Goal: Information Seeking & Learning: Find specific fact

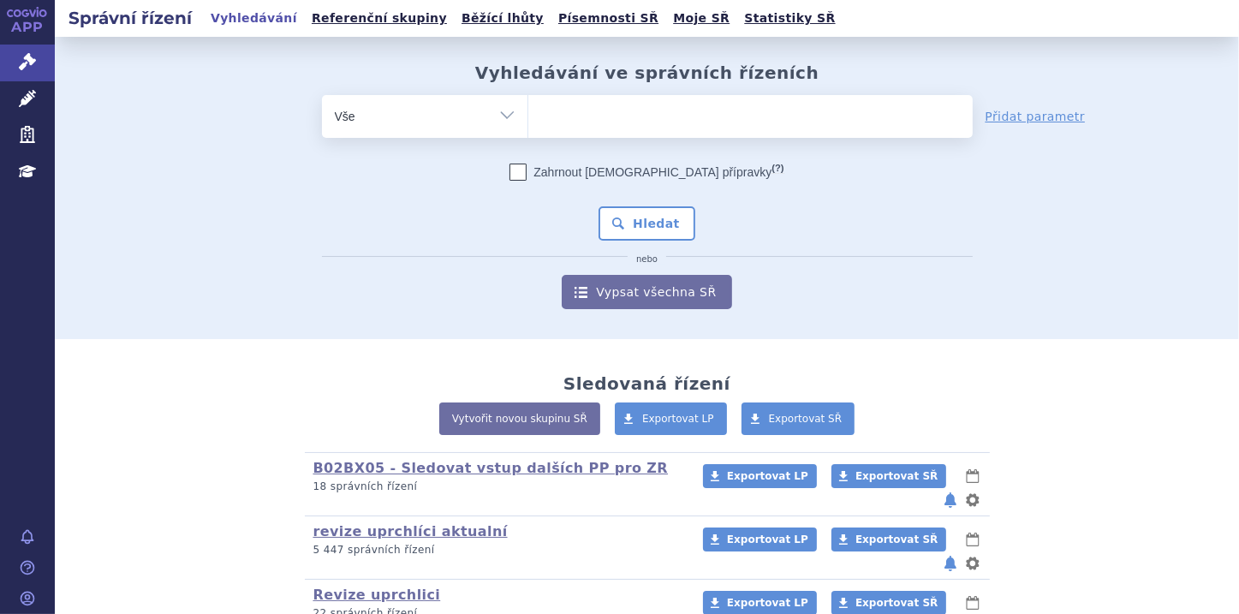
click at [544, 116] on input "search" at bounding box center [545, 114] width 9 height 21
paste input "0286270"
type input "0286270"
select select "0286270"
click at [668, 230] on button "Hledat" at bounding box center [647, 223] width 97 height 34
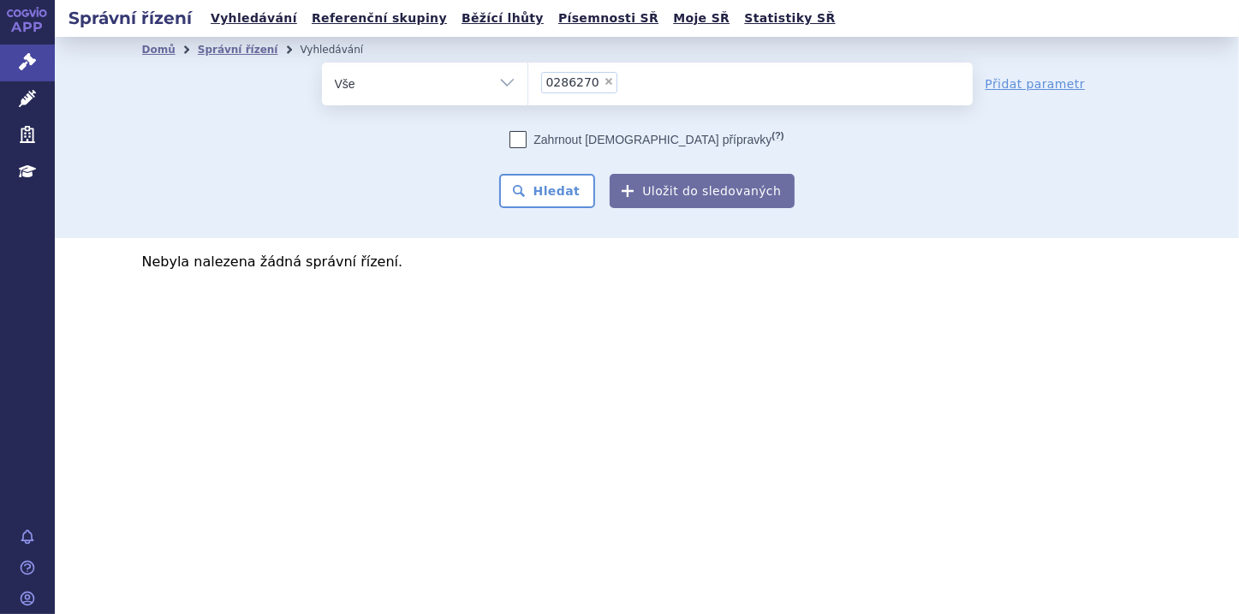
click at [527, 136] on icon at bounding box center [518, 139] width 17 height 17
click at [524, 138] on input "Zahrnout bratrské přípravky (?)" at bounding box center [518, 143] width 11 height 11
checkbox input "true"
click at [556, 184] on button "Hledat" at bounding box center [547, 191] width 97 height 34
click at [527, 140] on icon at bounding box center [518, 139] width 17 height 17
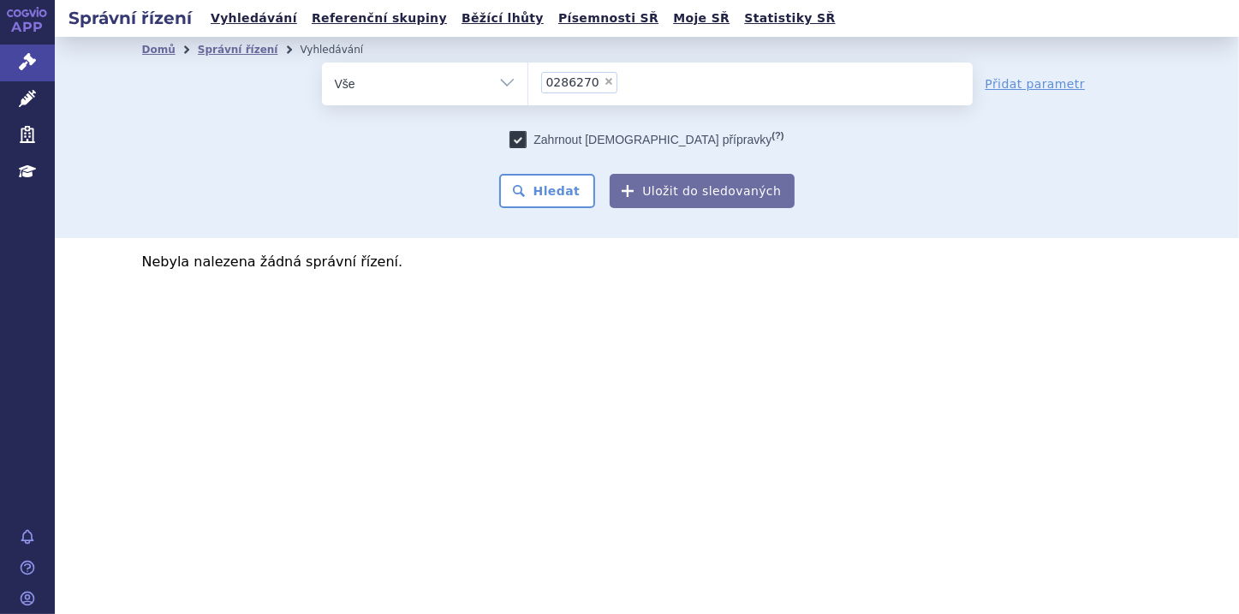
click at [524, 140] on input "Zahrnout bratrské přípravky (?)" at bounding box center [518, 143] width 11 height 11
checkbox input "false"
click at [604, 82] on span "×" at bounding box center [609, 81] width 10 height 10
click at [528, 82] on select "0286270" at bounding box center [528, 83] width 1 height 43
select select
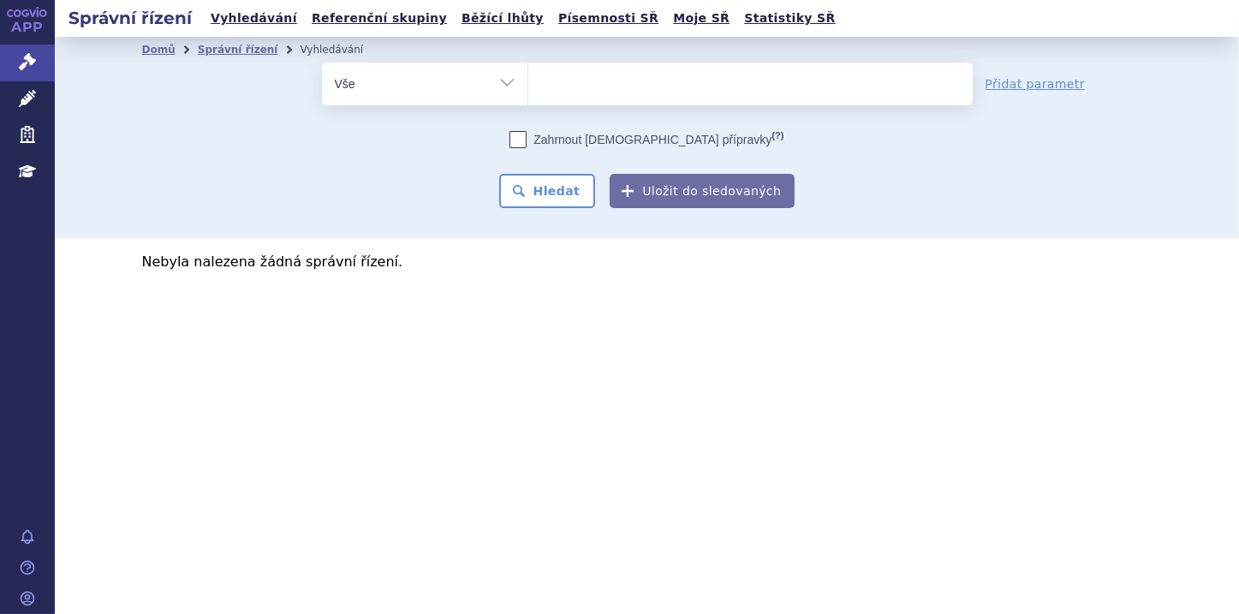
type input "0286270"
select select "0286270"
click at [527, 137] on icon at bounding box center [518, 139] width 17 height 17
click at [524, 138] on input "Zahrnout bratrské přípravky (?)" at bounding box center [518, 143] width 11 height 11
checkbox input "true"
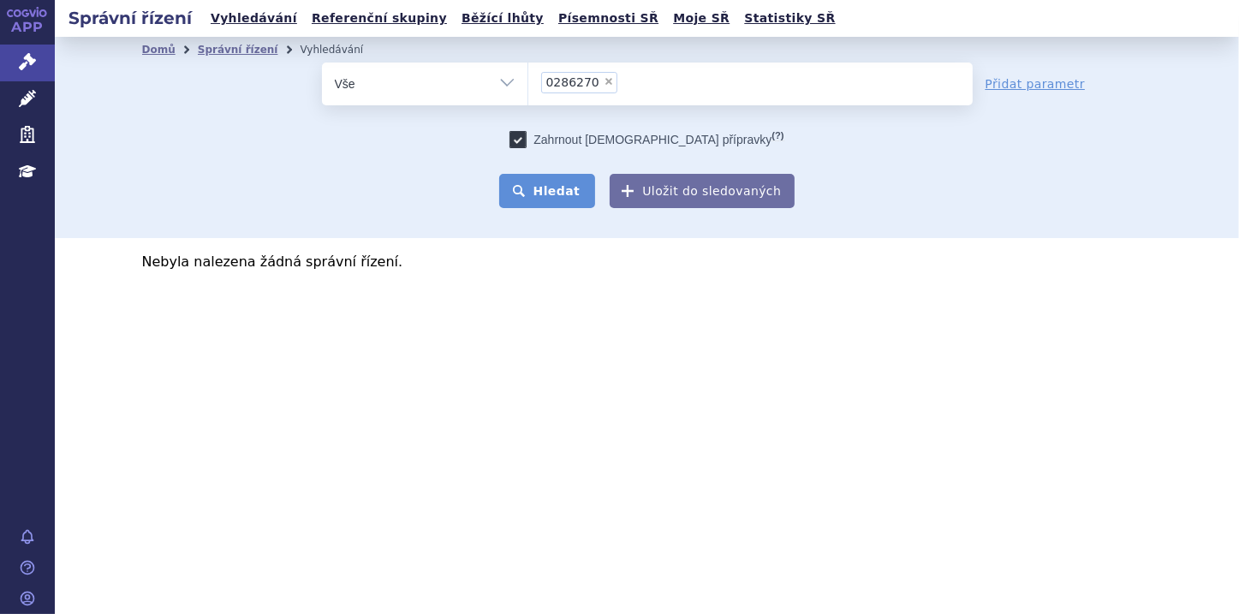
click at [565, 188] on button "Hledat" at bounding box center [547, 191] width 97 height 34
click at [604, 85] on span "×" at bounding box center [609, 81] width 10 height 10
click at [528, 85] on select "0286270" at bounding box center [528, 83] width 1 height 43
select select
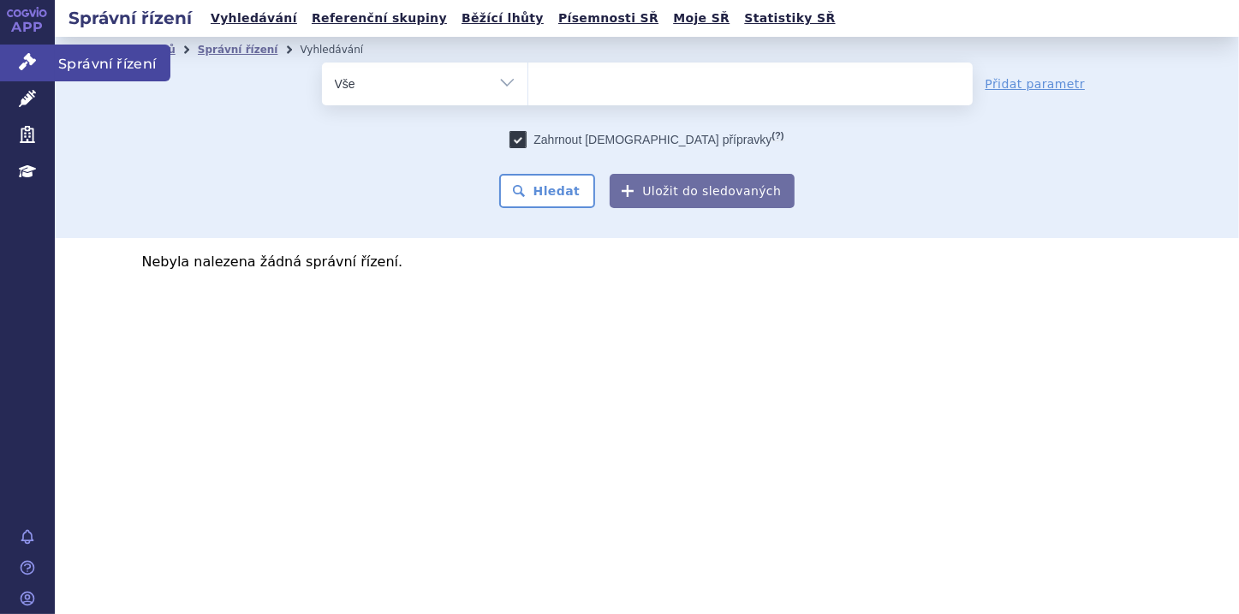
click at [21, 61] on icon at bounding box center [27, 61] width 17 height 17
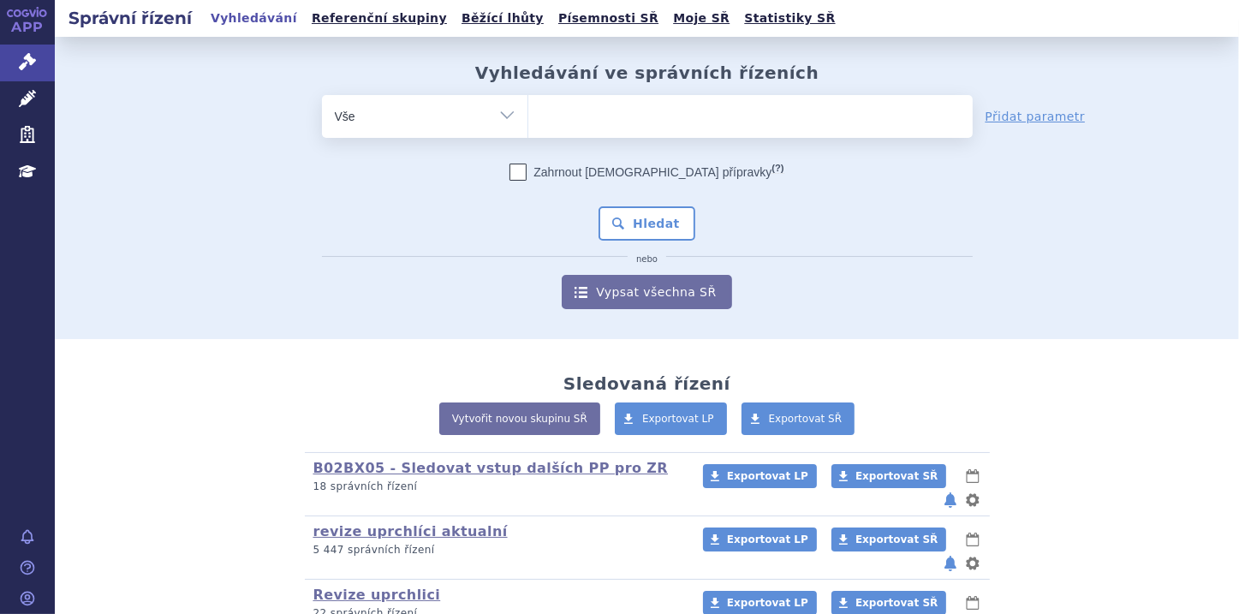
click at [553, 114] on ul at bounding box center [750, 113] width 445 height 36
click at [528, 114] on select at bounding box center [528, 115] width 1 height 43
paste input "286270"
type input "286270"
select select "286270"
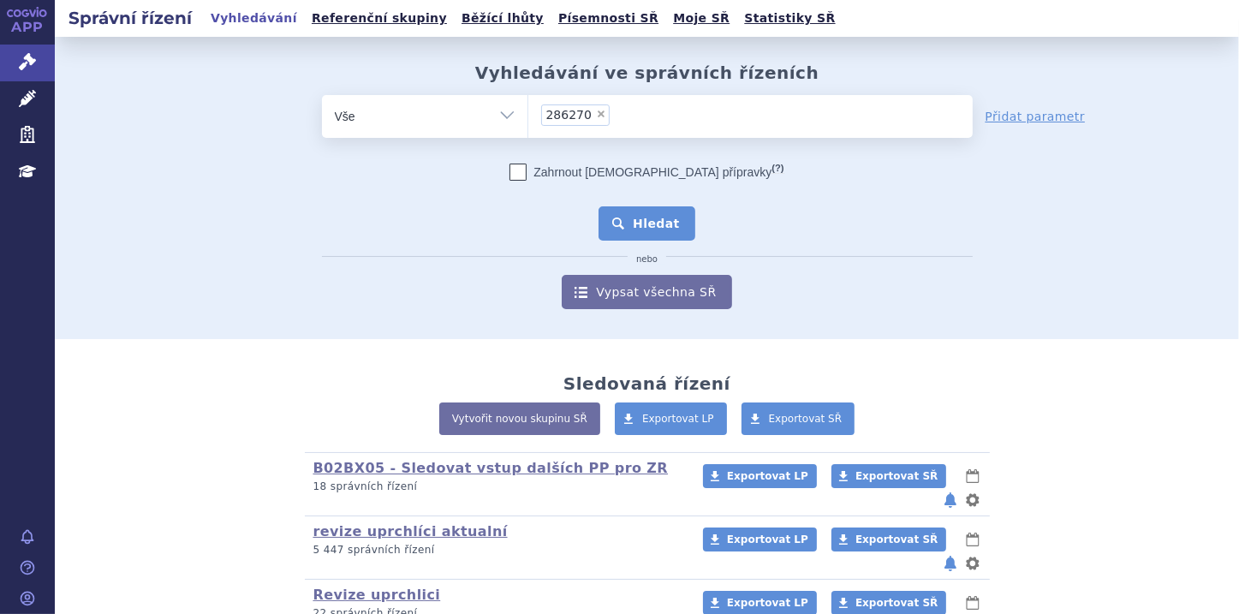
click at [641, 216] on button "Hledat" at bounding box center [647, 223] width 97 height 34
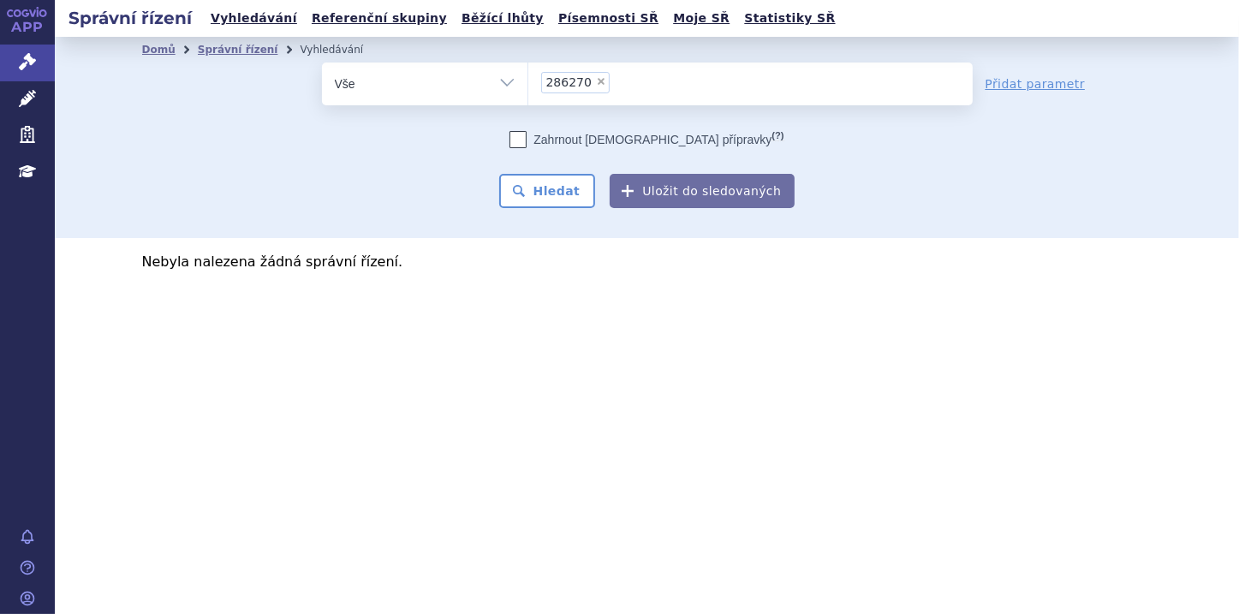
click at [596, 80] on span "×" at bounding box center [601, 81] width 10 height 10
click at [528, 80] on select "286270" at bounding box center [528, 83] width 1 height 43
select select
click at [589, 81] on ul at bounding box center [750, 81] width 445 height 36
click at [528, 81] on select "286270" at bounding box center [528, 83] width 1 height 43
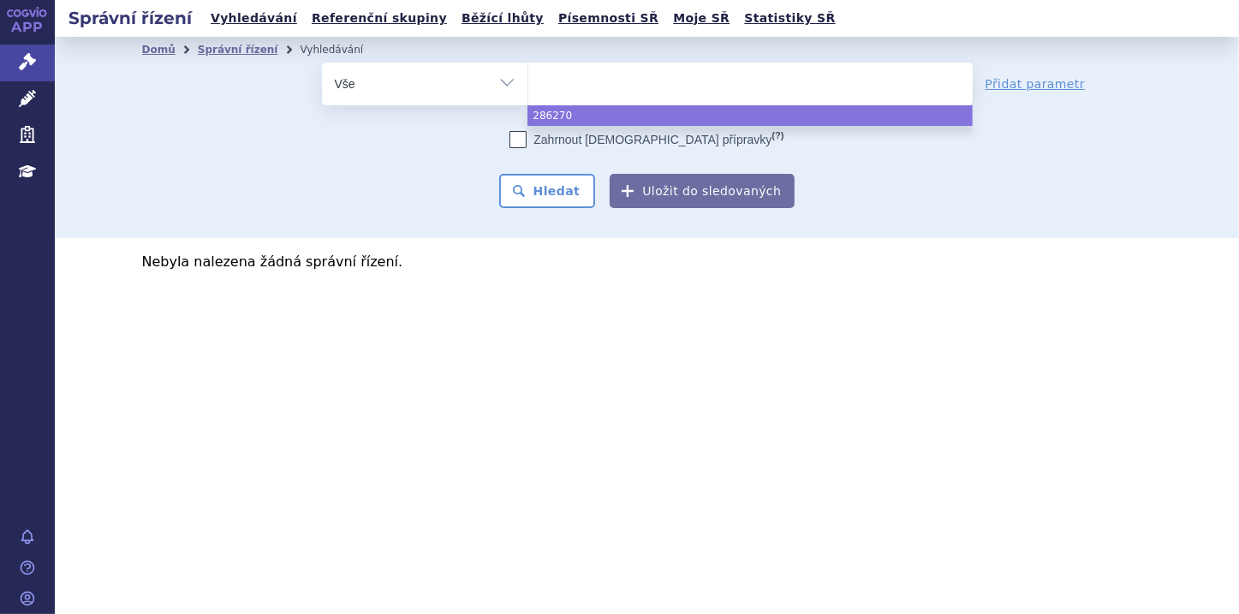
paste input "[MEDICAL_DATA]"
type input "[MEDICAL_DATA]"
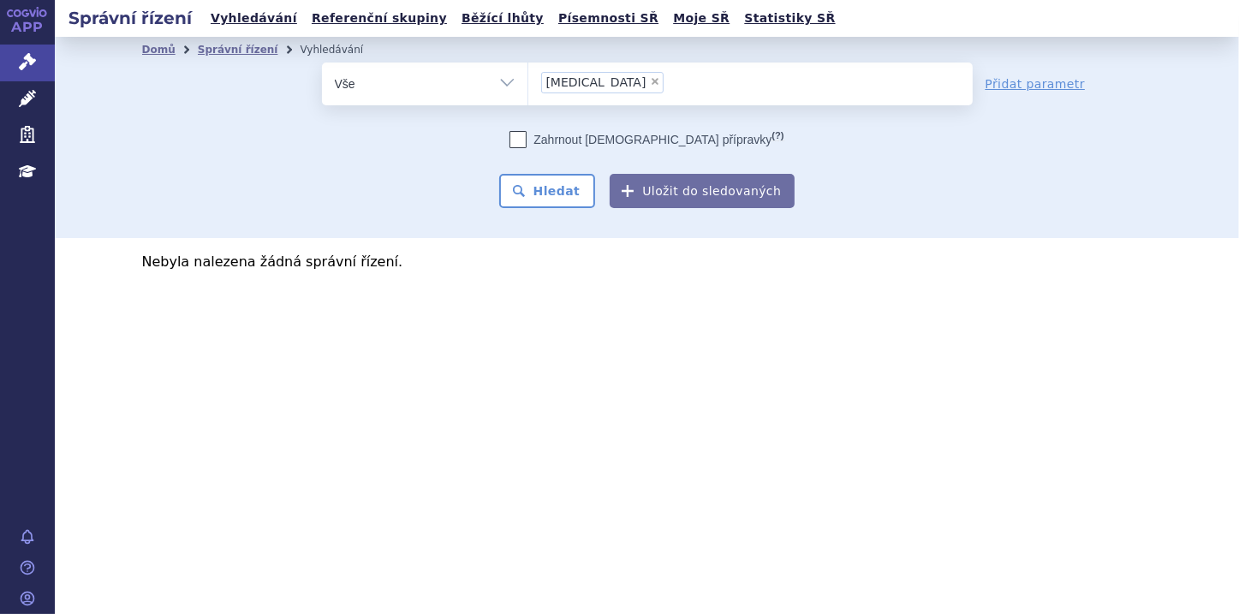
select select "[MEDICAL_DATA]"
click at [562, 188] on button "Hledat" at bounding box center [547, 191] width 97 height 34
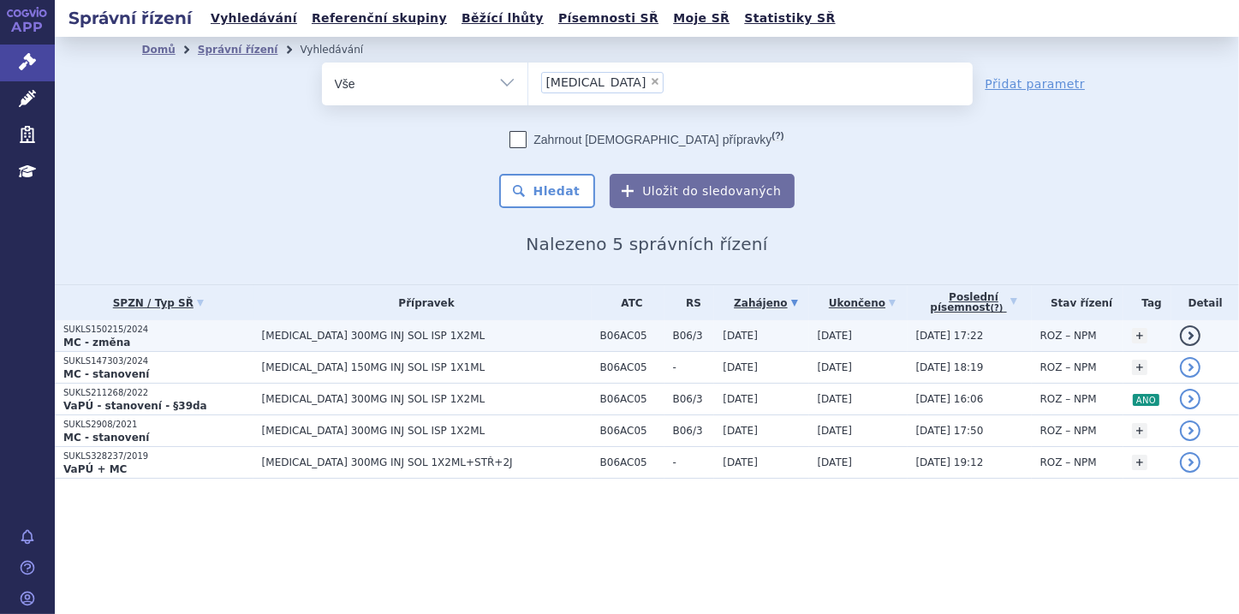
click at [103, 337] on strong "MC - změna" at bounding box center [96, 343] width 67 height 12
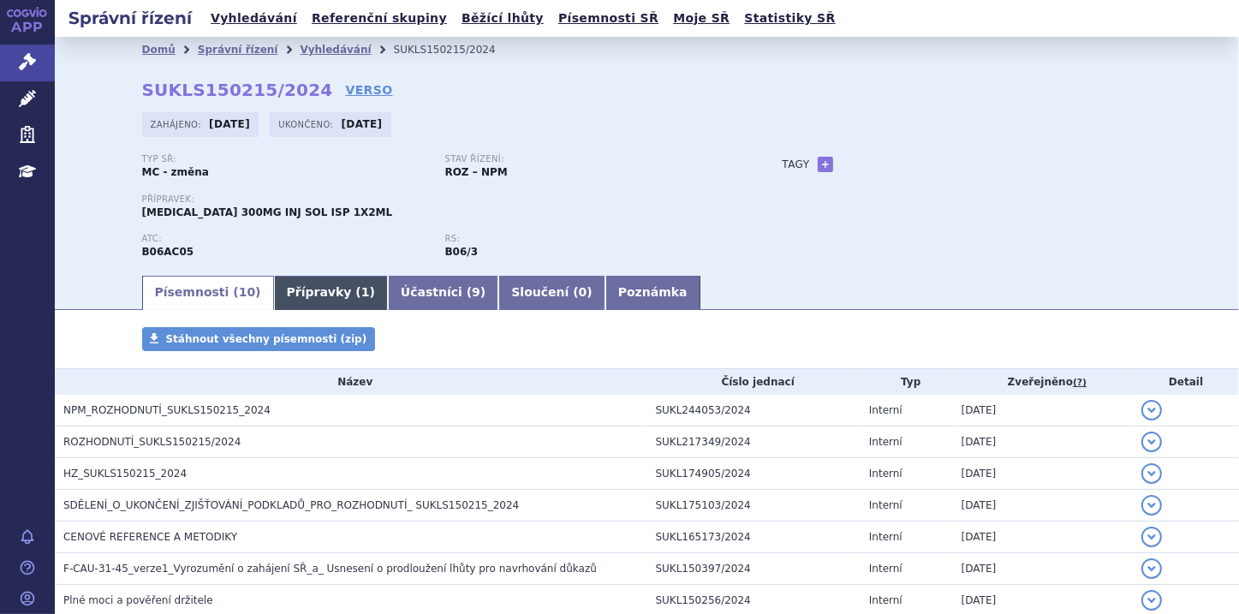
click at [278, 301] on link "Přípravky ( 1 )" at bounding box center [331, 293] width 114 height 34
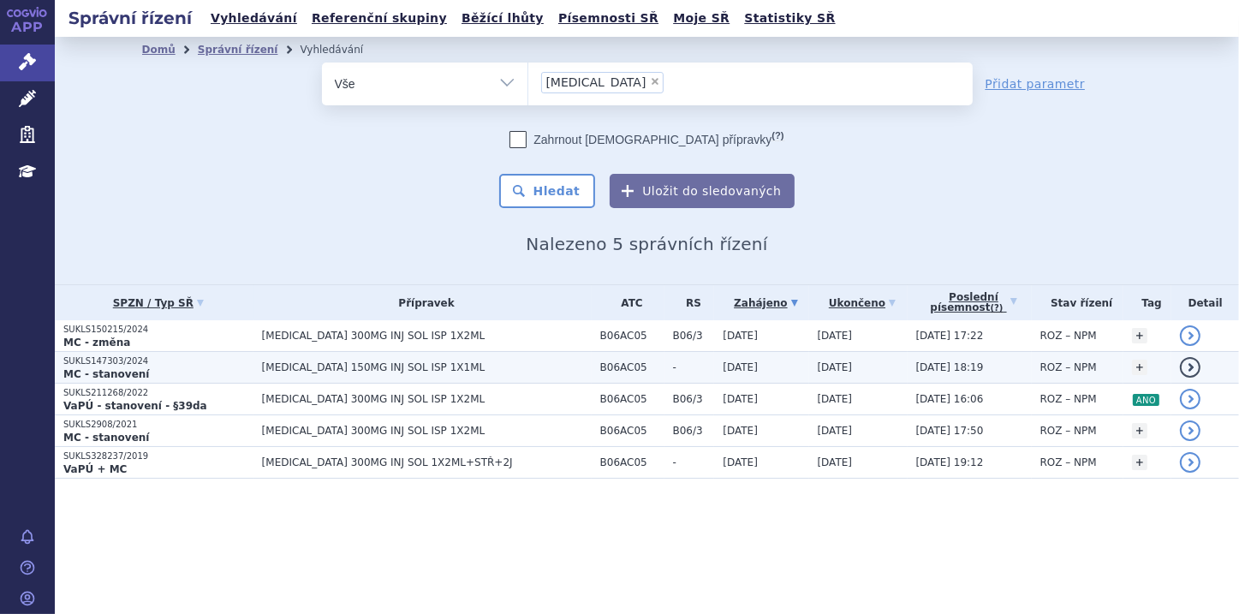
click at [135, 380] on strong "MC - stanovení" at bounding box center [106, 374] width 86 height 12
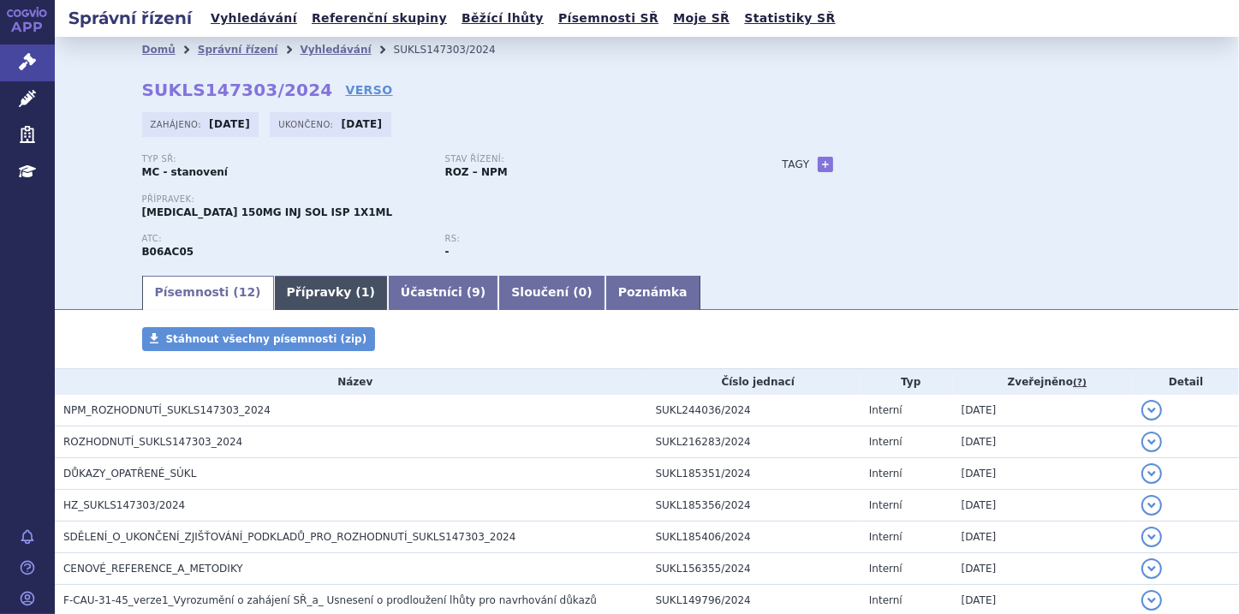
click at [274, 289] on link "Přípravky ( 1 )" at bounding box center [331, 293] width 114 height 34
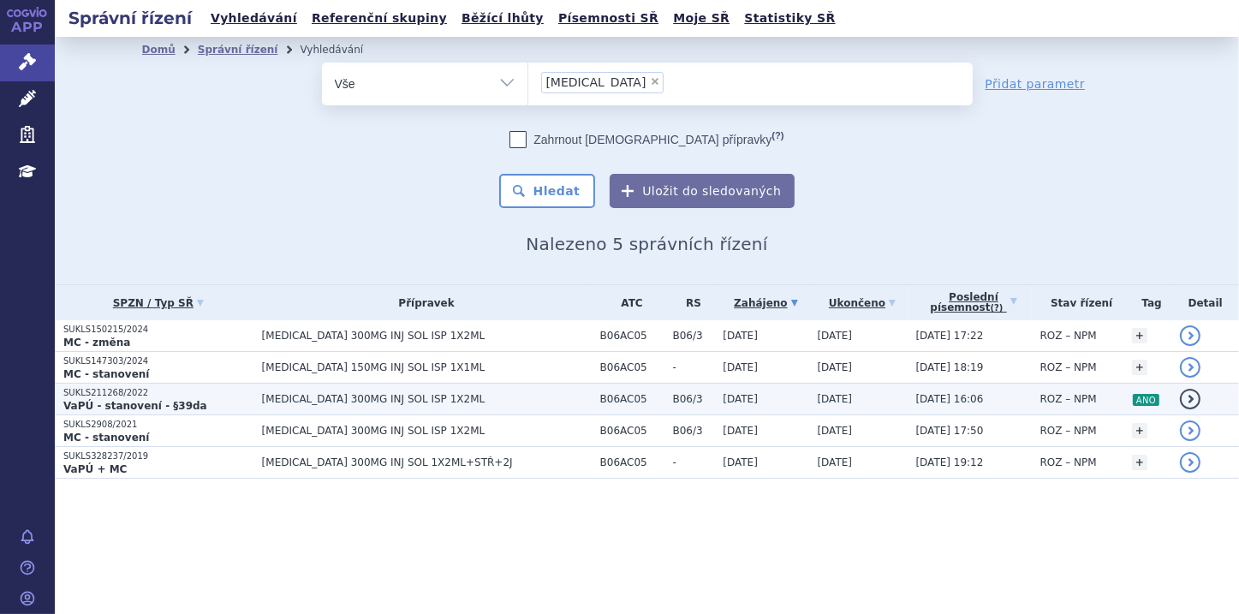
click at [154, 403] on strong "VaPÚ - stanovení - §39da" at bounding box center [135, 406] width 144 height 12
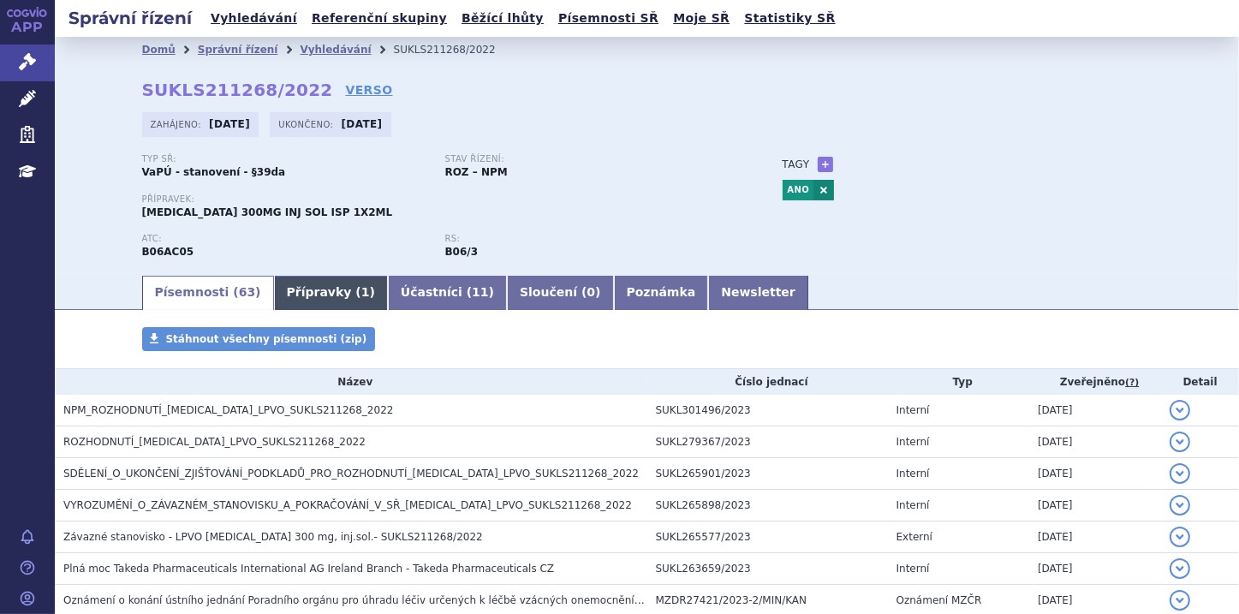
click at [287, 295] on link "Přípravky ( 1 )" at bounding box center [331, 293] width 114 height 34
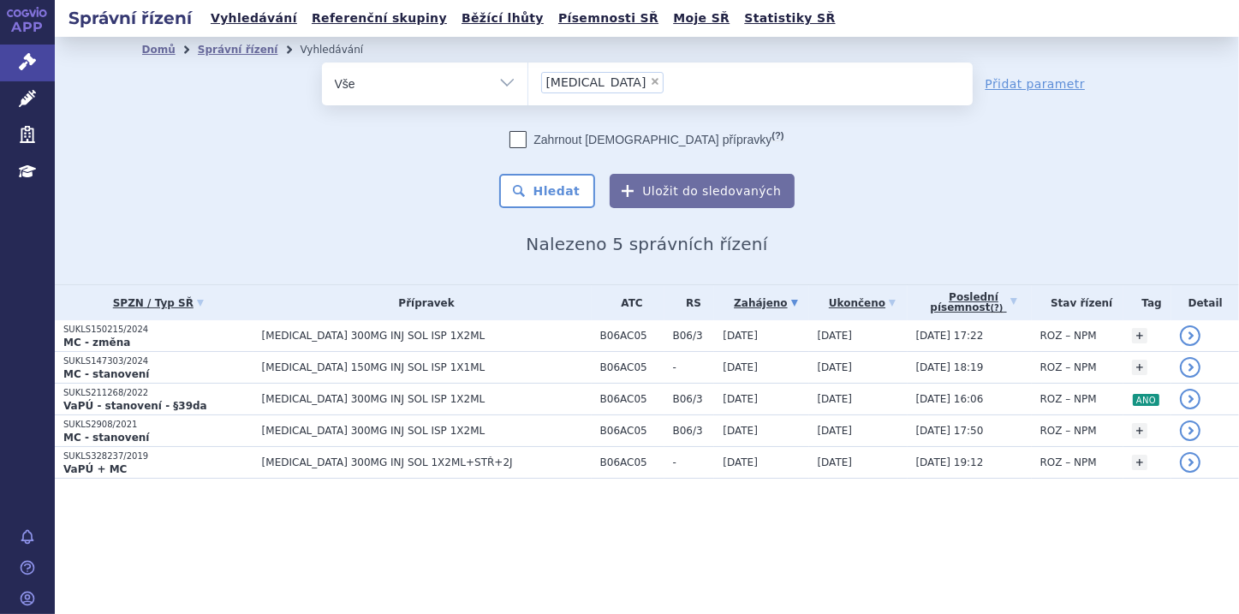
click at [650, 82] on span "×" at bounding box center [655, 81] width 10 height 10
click at [528, 82] on select "TAKHZYRO" at bounding box center [528, 83] width 1 height 43
select select
type input "0285364"
select select "0285364"
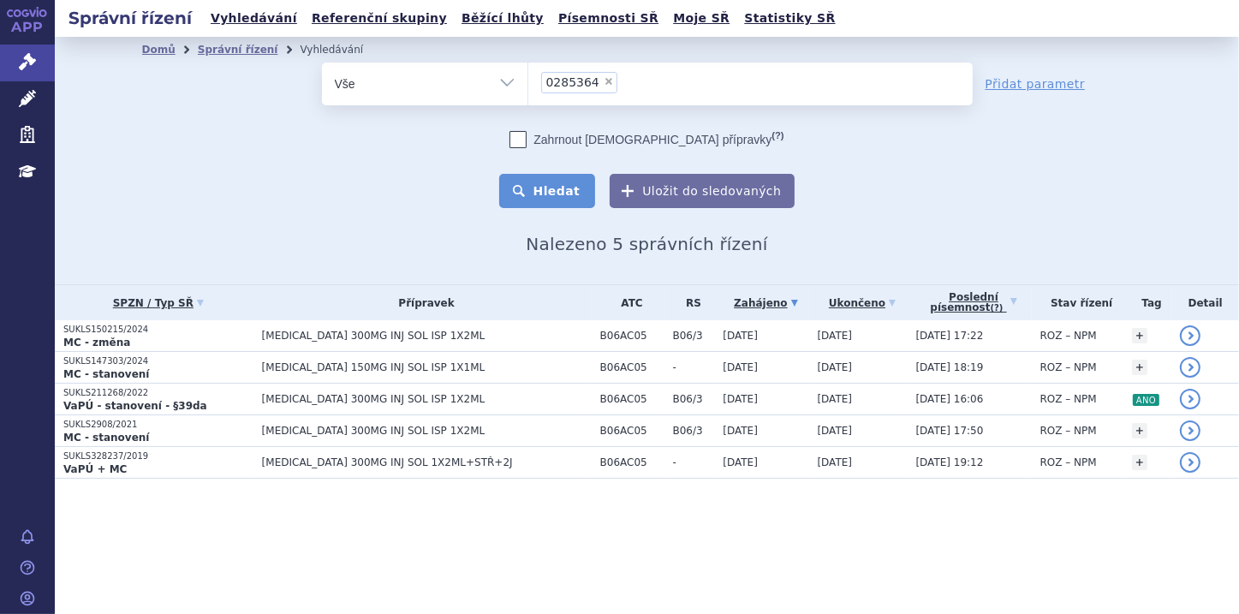
click at [577, 195] on button "Hledat" at bounding box center [547, 191] width 97 height 34
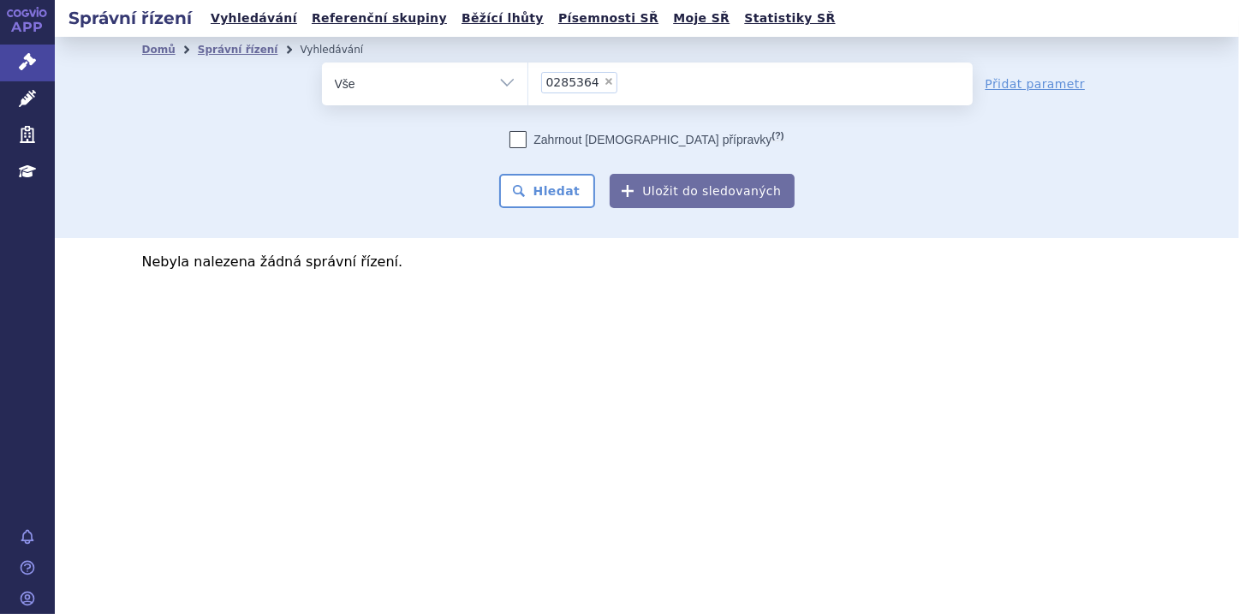
click at [604, 82] on span "×" at bounding box center [609, 81] width 10 height 10
click at [528, 82] on select "0285364" at bounding box center [528, 83] width 1 height 43
select select
click at [541, 80] on input "0285364" at bounding box center [545, 81] width 9 height 21
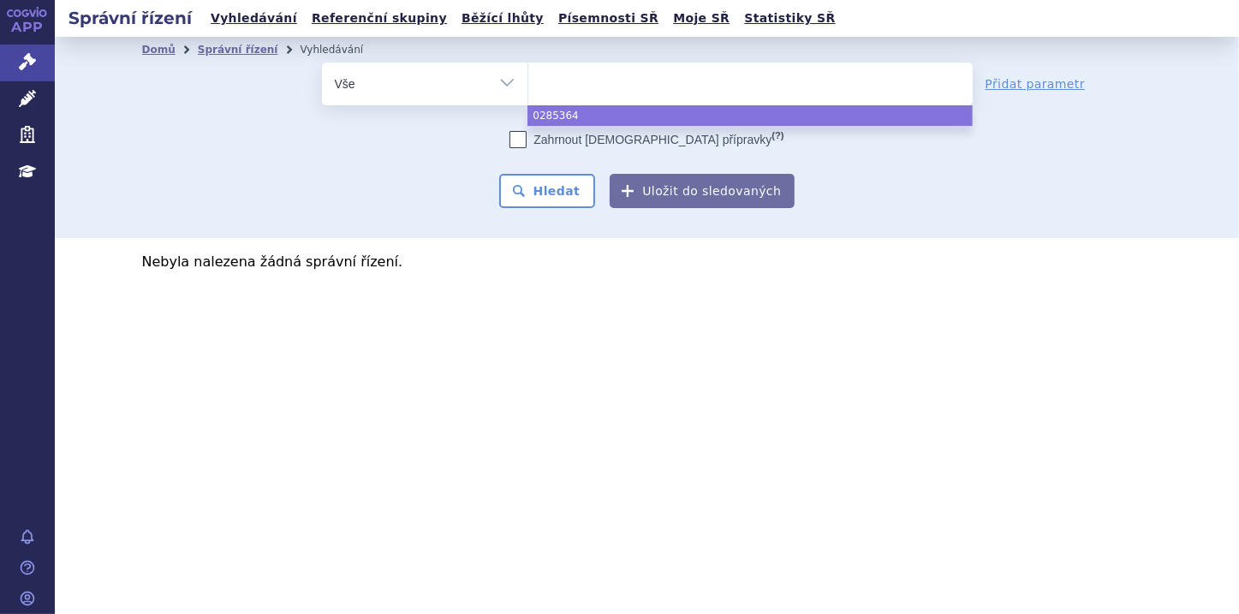
paste input "0285365"
type input "0285365"
select select "0285365"
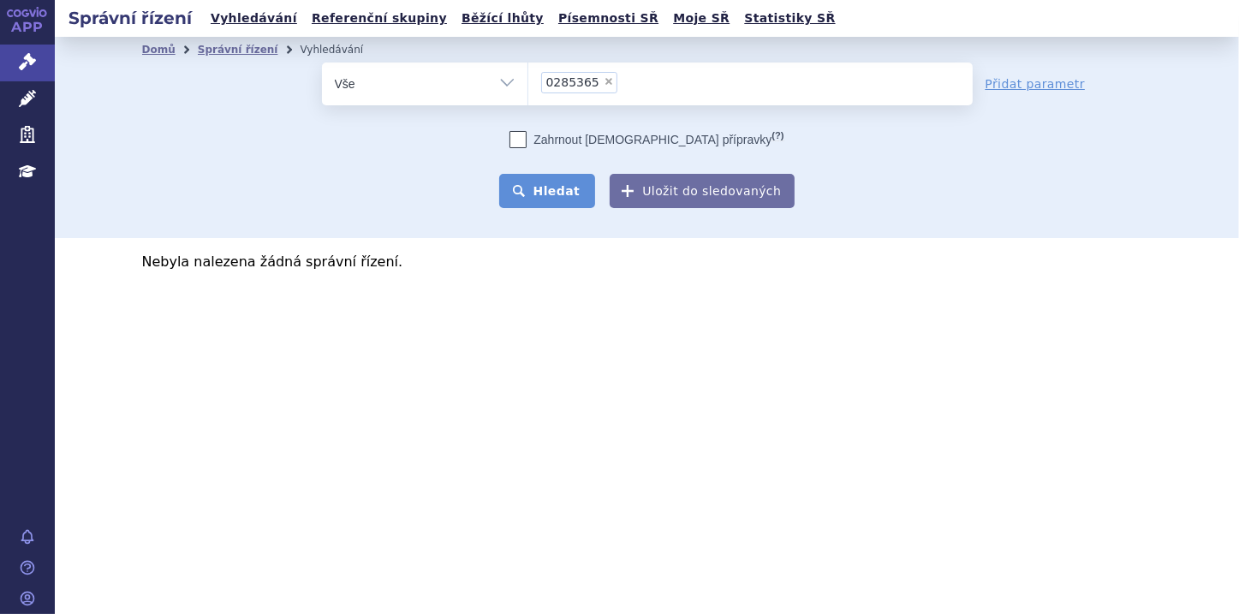
click at [565, 196] on button "Hledat" at bounding box center [547, 191] width 97 height 34
click at [527, 142] on icon at bounding box center [518, 139] width 17 height 17
click at [524, 142] on input "Zahrnout [DEMOGRAPHIC_DATA] přípravky (?)" at bounding box center [518, 143] width 11 height 11
checkbox input "true"
click at [568, 195] on button "Hledat" at bounding box center [547, 191] width 97 height 34
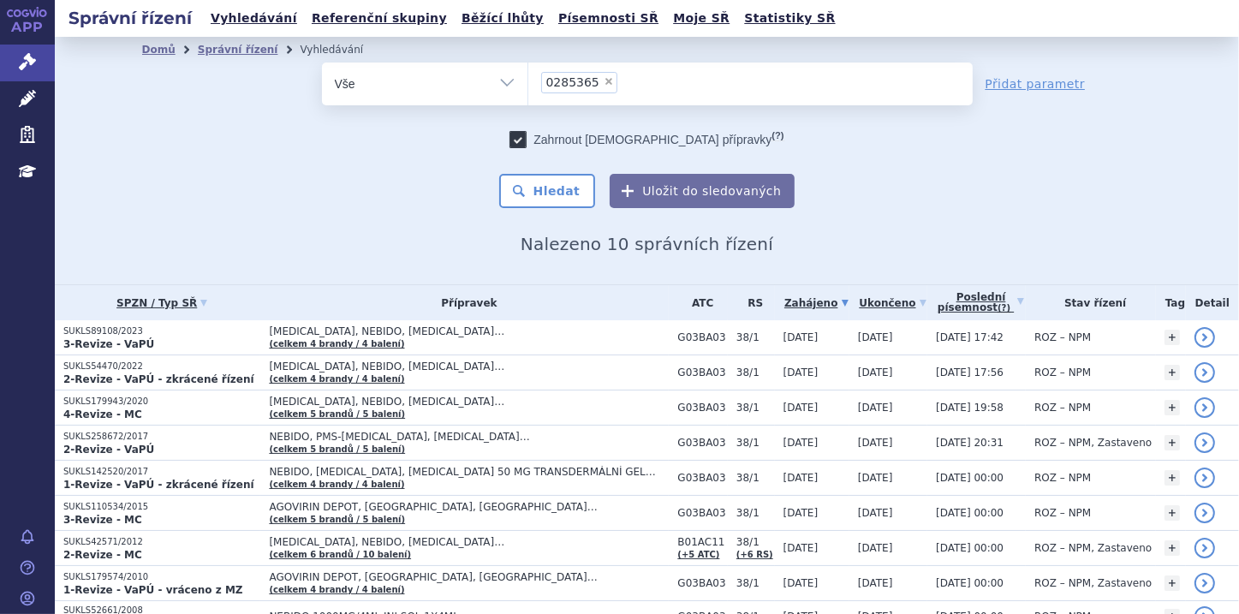
click at [527, 141] on icon at bounding box center [518, 139] width 17 height 17
click at [524, 141] on input "Zahrnout bratrské přípravky (?)" at bounding box center [518, 143] width 11 height 11
checkbox input "false"
click at [604, 86] on span "×" at bounding box center [609, 81] width 10 height 10
click at [528, 86] on select "0285365" at bounding box center [528, 83] width 1 height 43
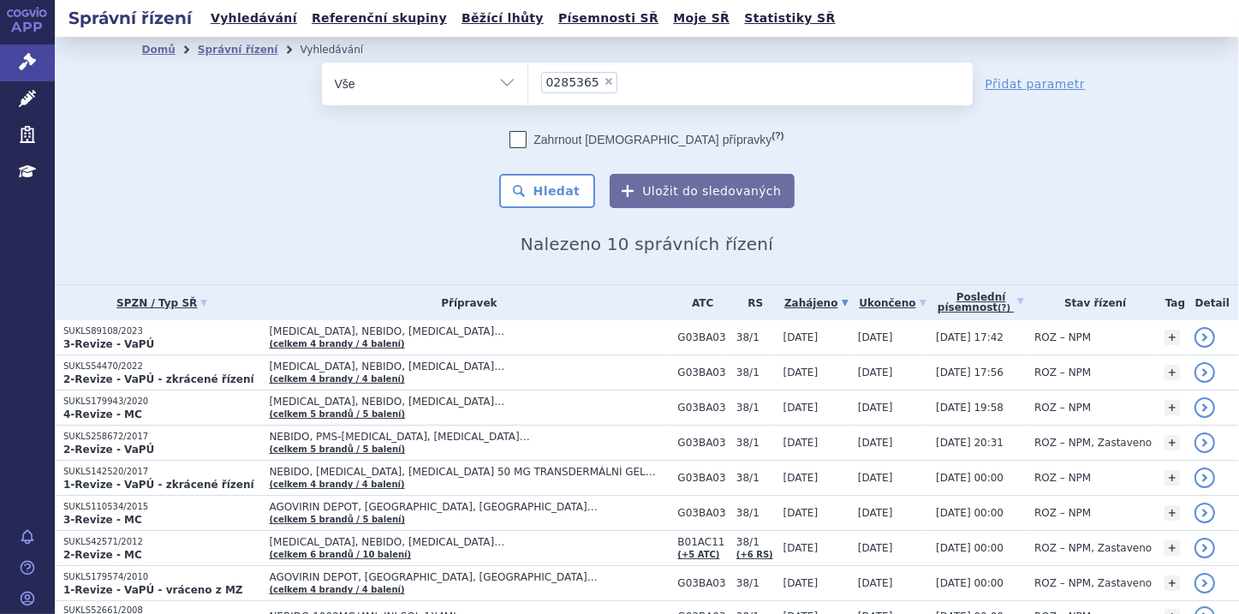
select select
type input "0237166"
select select "0237166"
click at [534, 188] on button "Hledat" at bounding box center [547, 191] width 97 height 34
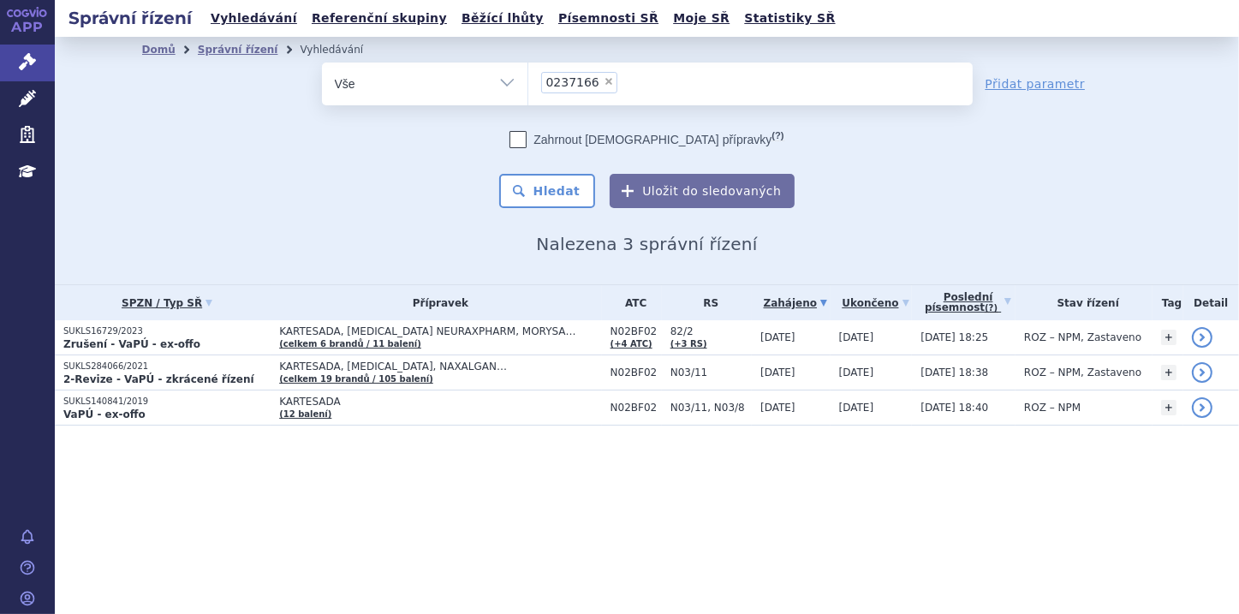
click at [604, 81] on span "×" at bounding box center [609, 81] width 10 height 10
click at [528, 81] on select "0237166" at bounding box center [528, 83] width 1 height 43
select select
click at [535, 81] on ul at bounding box center [750, 81] width 445 height 36
click at [528, 81] on select "0237166" at bounding box center [528, 83] width 1 height 43
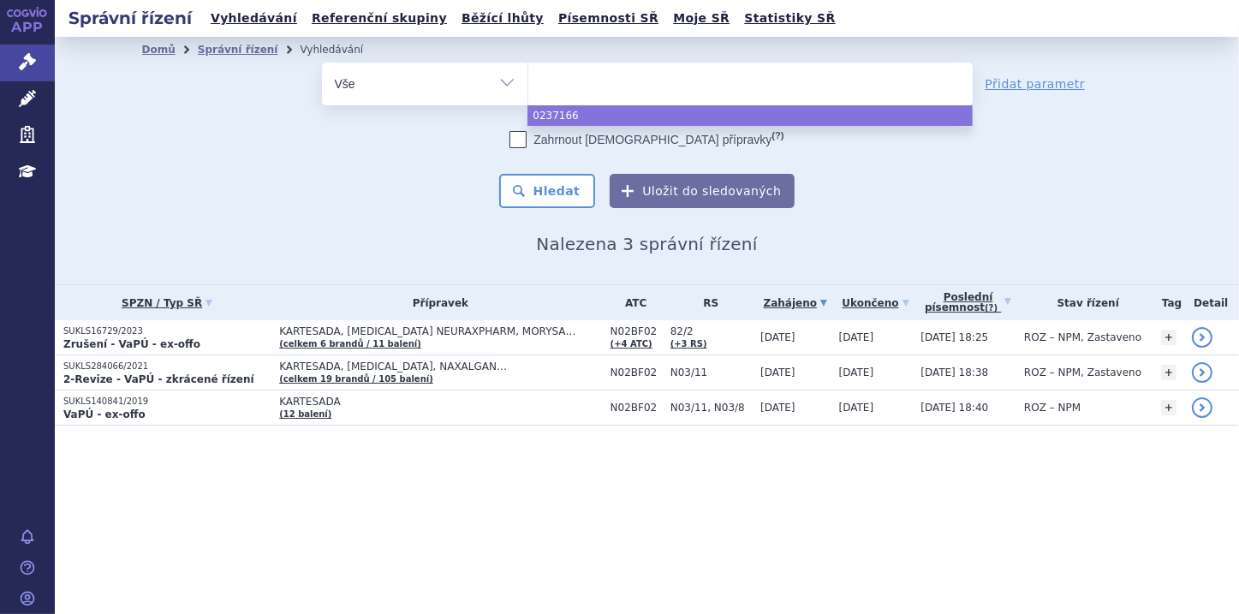
paste input "0237175"
type input "0237175"
select select "0237175"
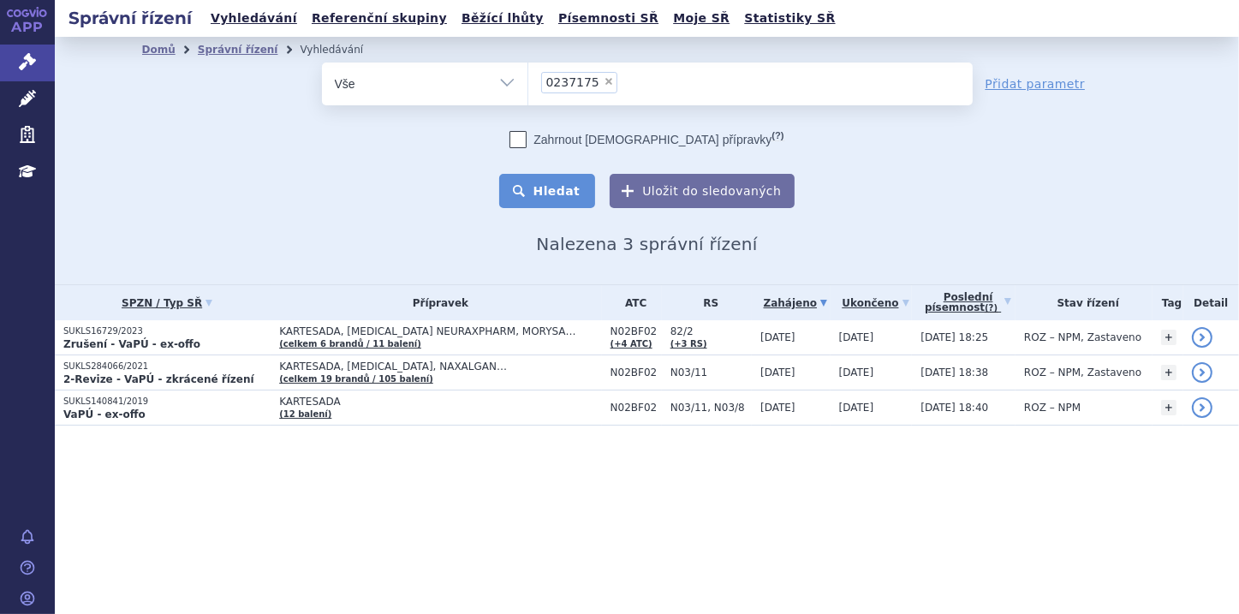
click at [531, 185] on button "Hledat" at bounding box center [547, 191] width 97 height 34
click at [604, 85] on span "×" at bounding box center [609, 81] width 10 height 10
click at [528, 85] on select "0237175" at bounding box center [528, 83] width 1 height 43
select select
type input "0278843"
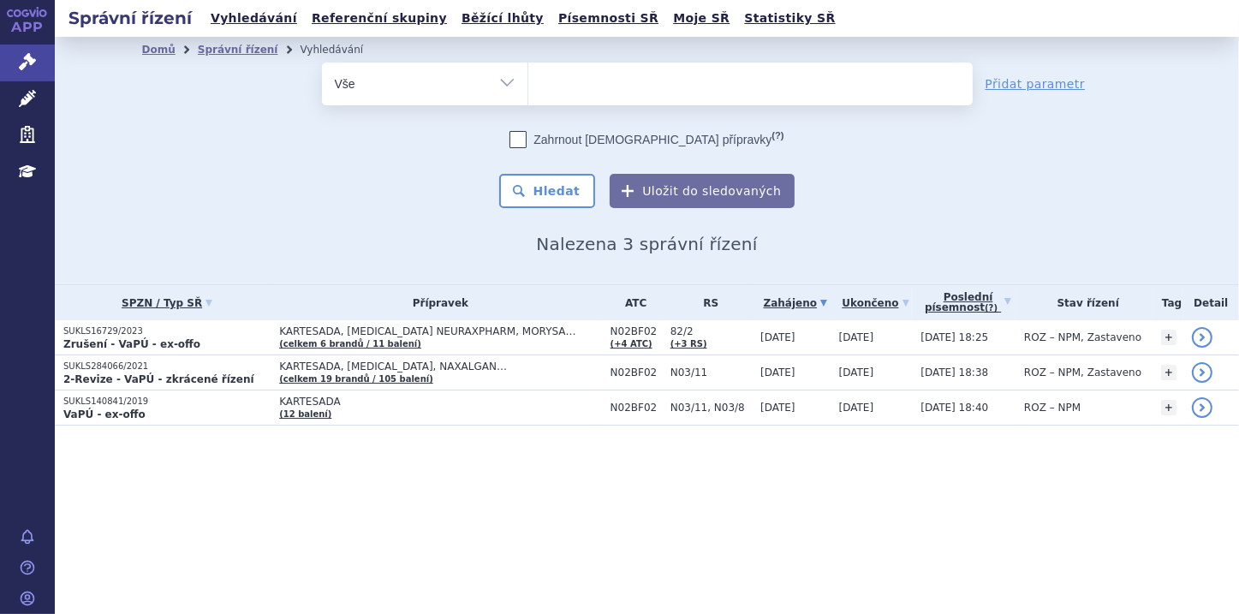
select select "0278843"
click at [548, 179] on button "Hledat" at bounding box center [547, 191] width 97 height 34
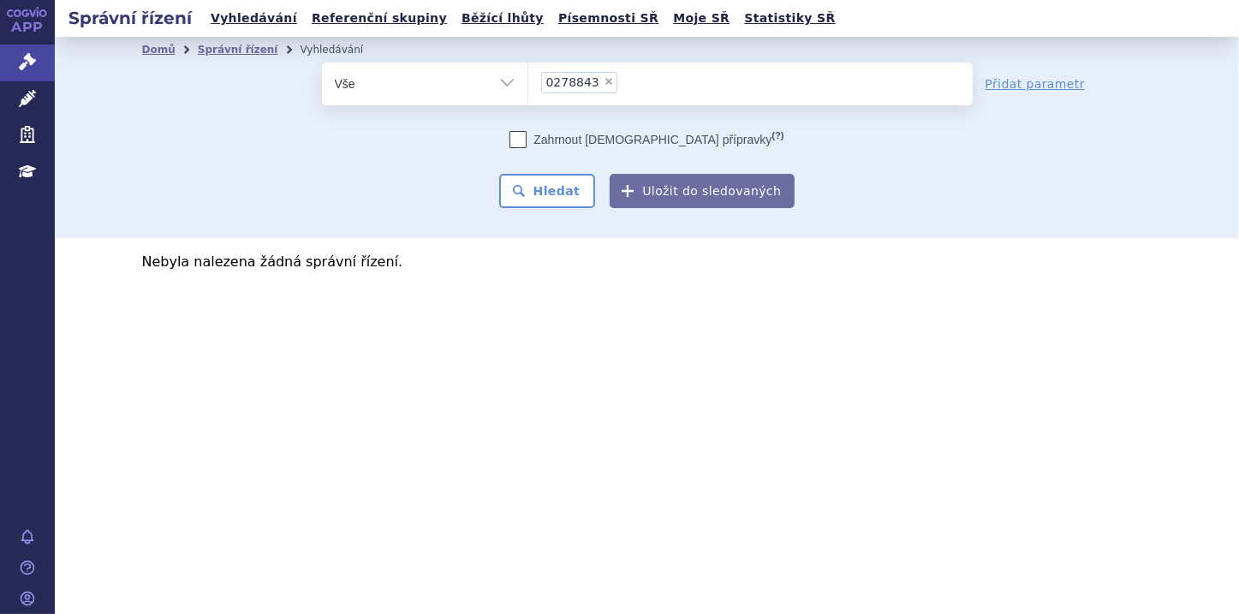
click at [604, 81] on span "×" at bounding box center [609, 81] width 10 height 10
click at [528, 81] on select "0278843" at bounding box center [528, 83] width 1 height 43
select select
click at [556, 82] on ul at bounding box center [750, 81] width 445 height 36
click at [528, 82] on select "0278843" at bounding box center [528, 83] width 1 height 43
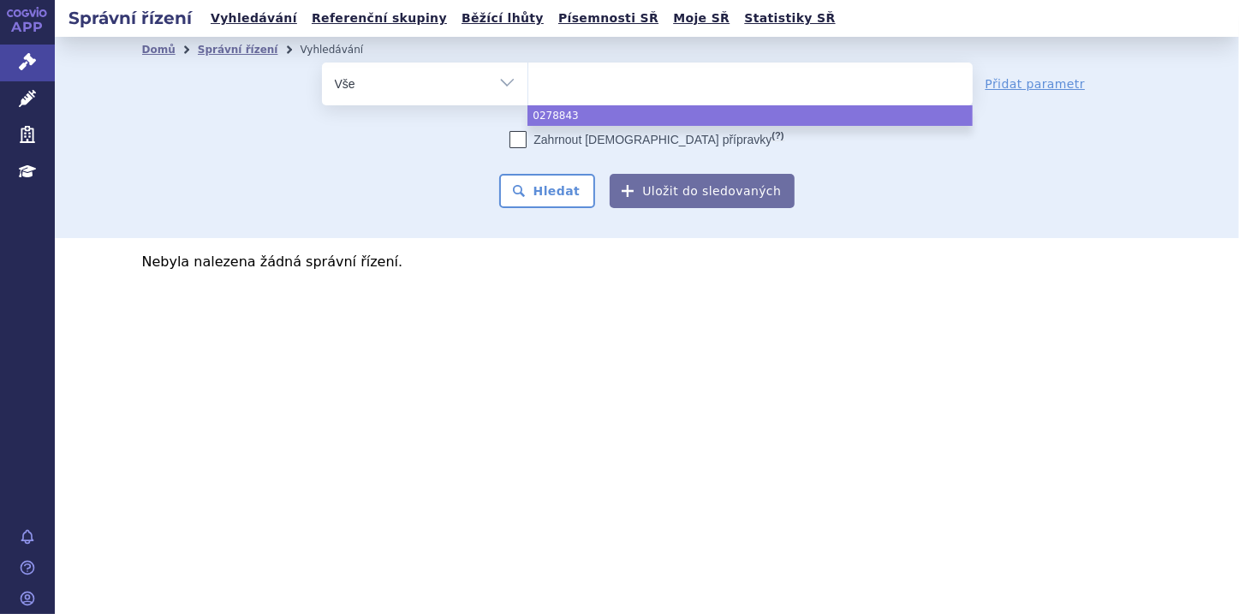
paste input "0278852"
type input "0278852"
select select "0278852"
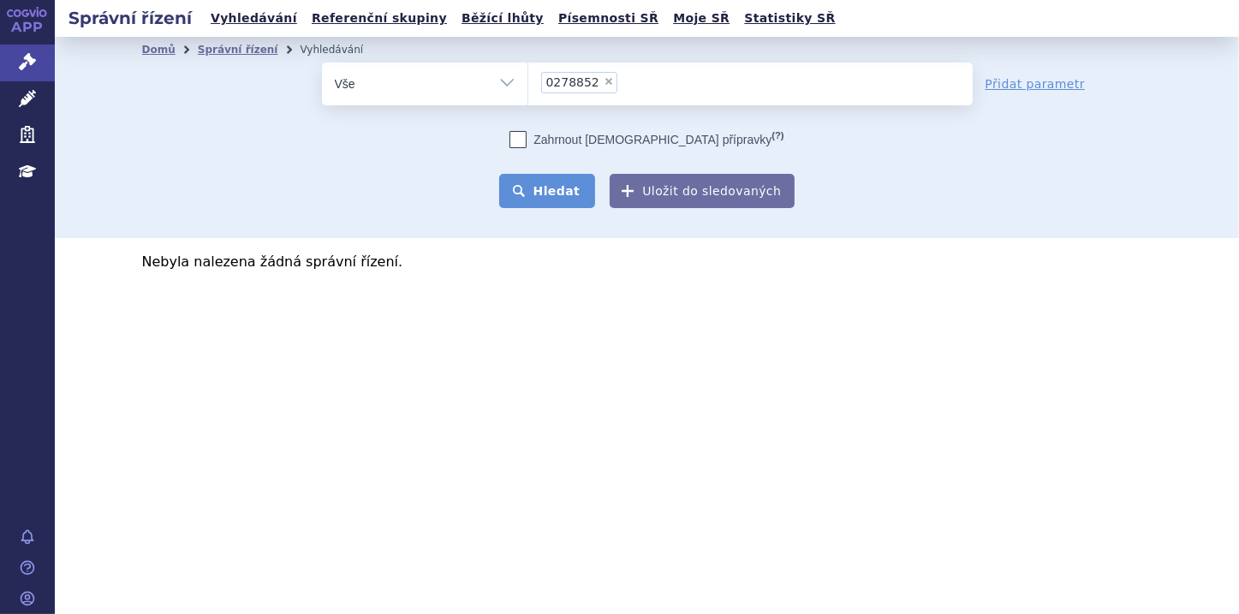
click at [552, 184] on button "Hledat" at bounding box center [547, 191] width 97 height 34
click at [604, 81] on span "×" at bounding box center [609, 81] width 10 height 10
click at [528, 81] on select "0278852" at bounding box center [528, 83] width 1 height 43
select select
type input "KARTESADA"
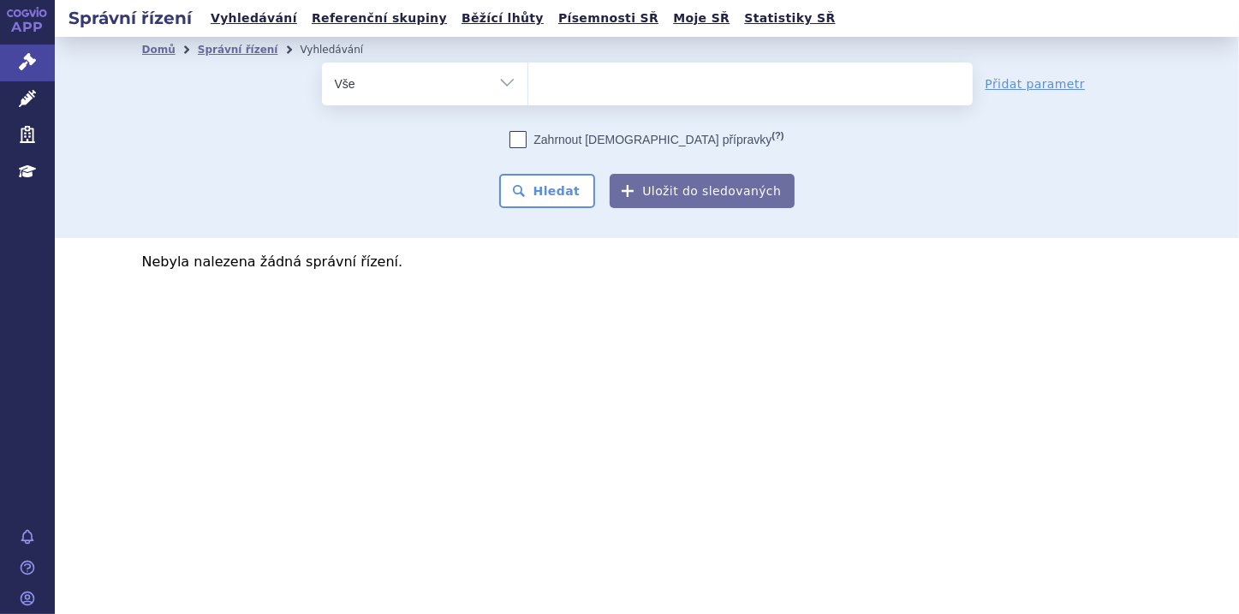
select select "KARTESADA"
click at [569, 191] on button "Hledat" at bounding box center [547, 191] width 97 height 34
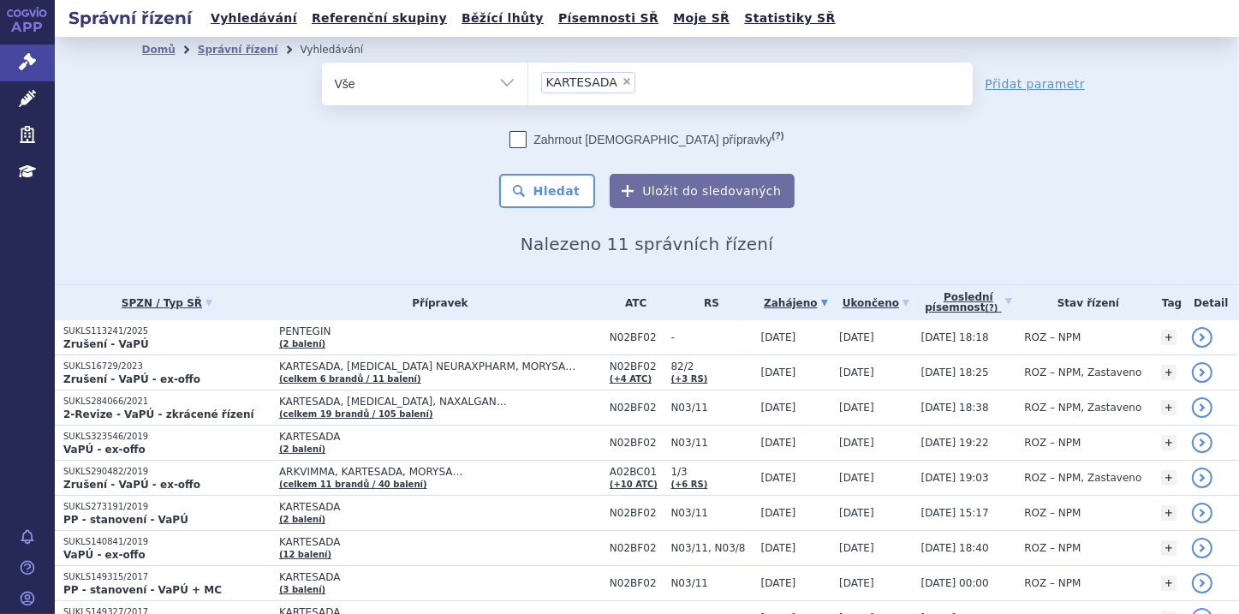
click at [622, 81] on span "×" at bounding box center [627, 81] width 10 height 10
click at [528, 81] on select "KARTESADA" at bounding box center [528, 83] width 1 height 43
select select
type input "0237166"
select select "0237166"
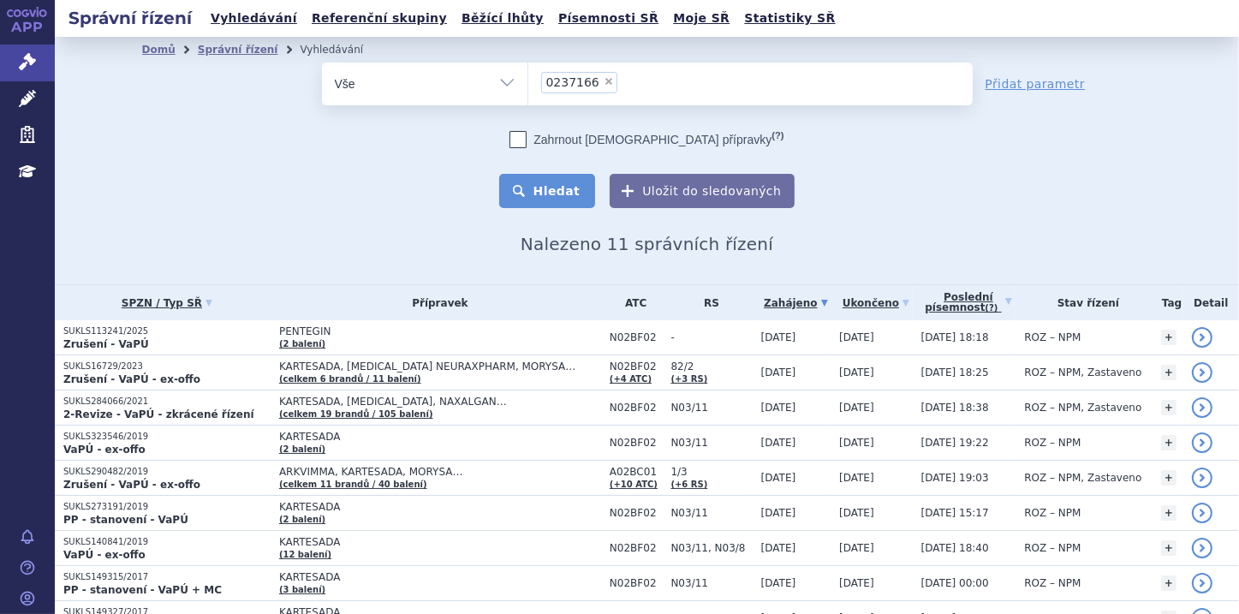
click at [554, 188] on button "Hledat" at bounding box center [547, 191] width 97 height 34
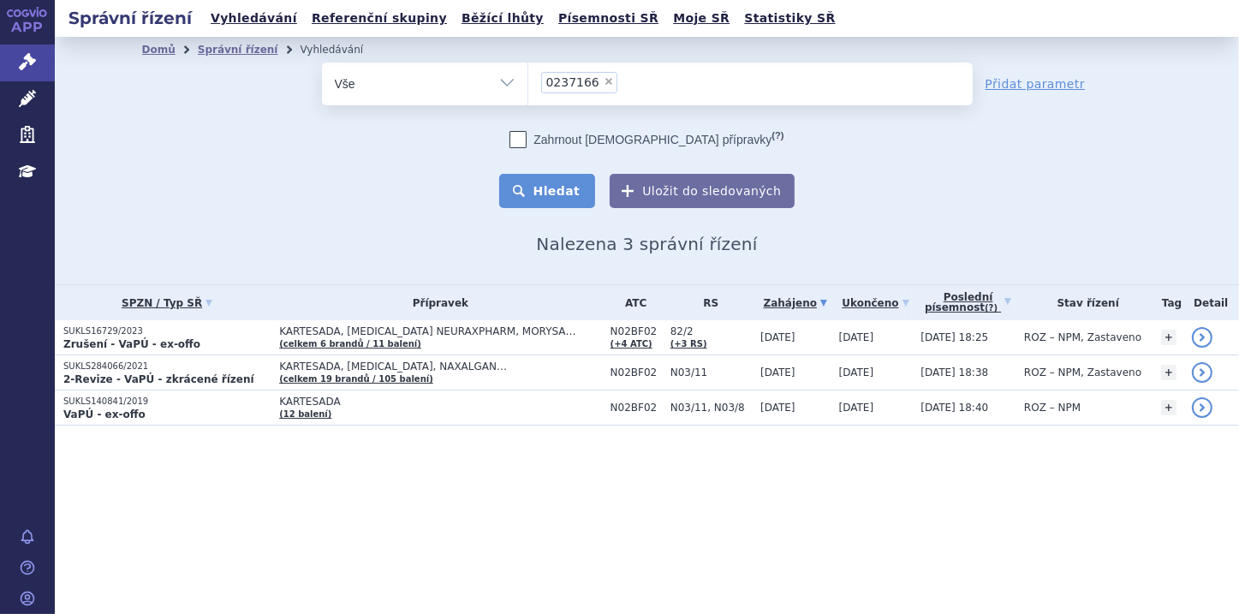
click at [570, 194] on button "Hledat" at bounding box center [547, 191] width 97 height 34
click at [604, 79] on span "×" at bounding box center [609, 81] width 10 height 10
click at [528, 79] on select "0237166" at bounding box center [528, 83] width 1 height 43
select select
type input "0284193"
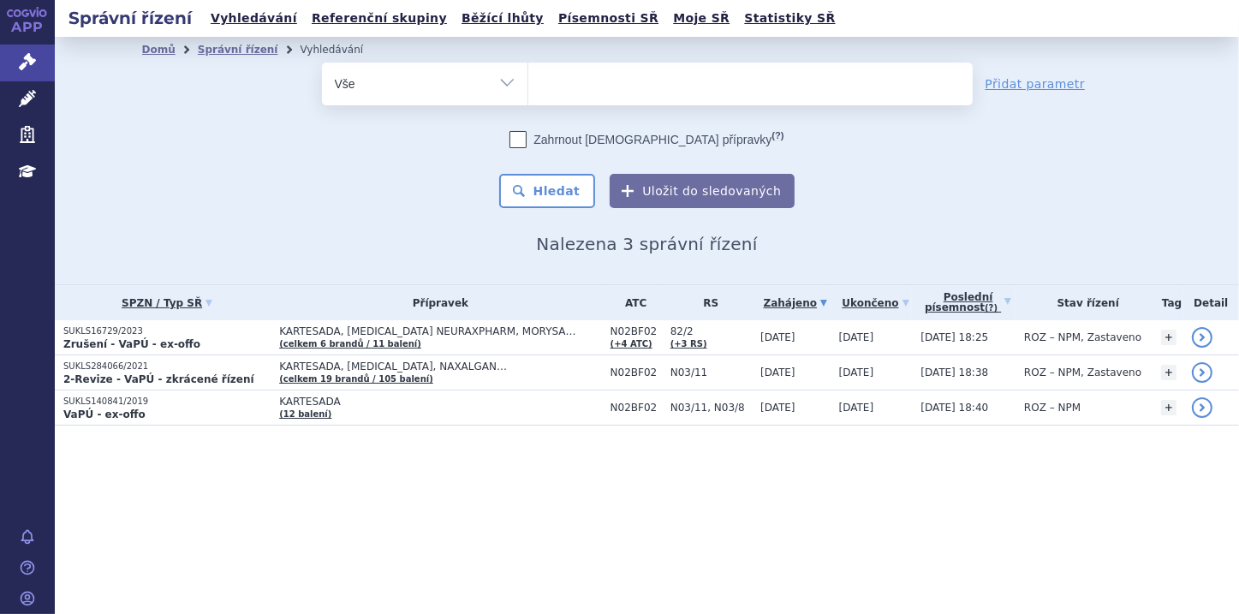
select select "0284193"
click at [535, 193] on button "Hledat" at bounding box center [547, 191] width 97 height 34
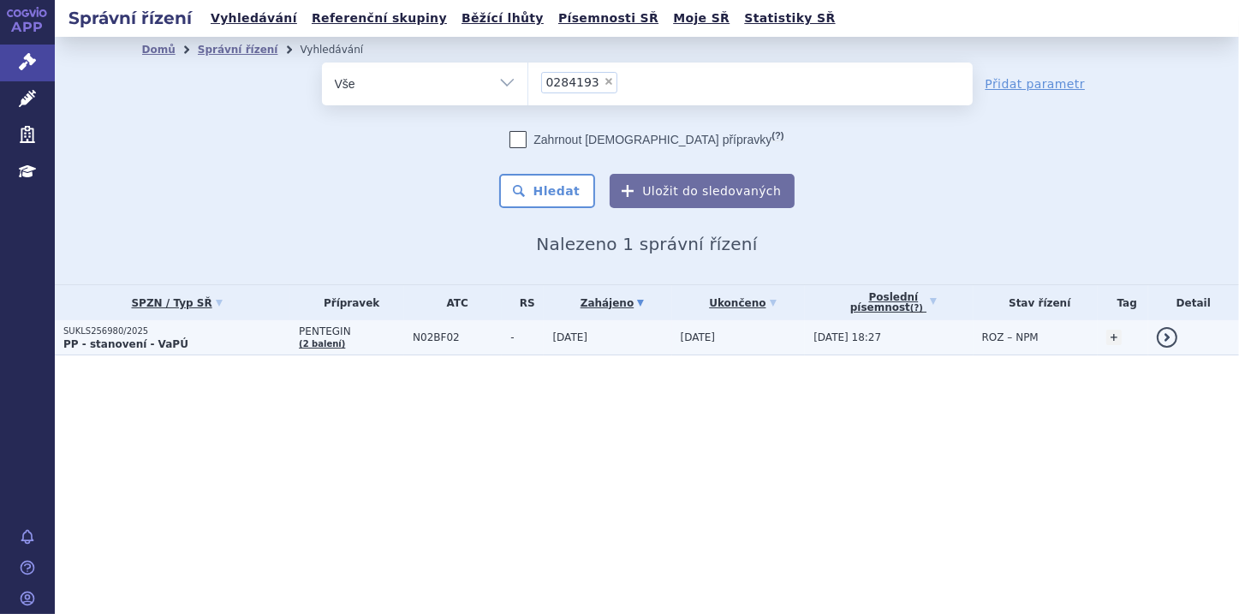
click at [128, 340] on strong "PP - stanovení - VaPÚ" at bounding box center [125, 344] width 125 height 12
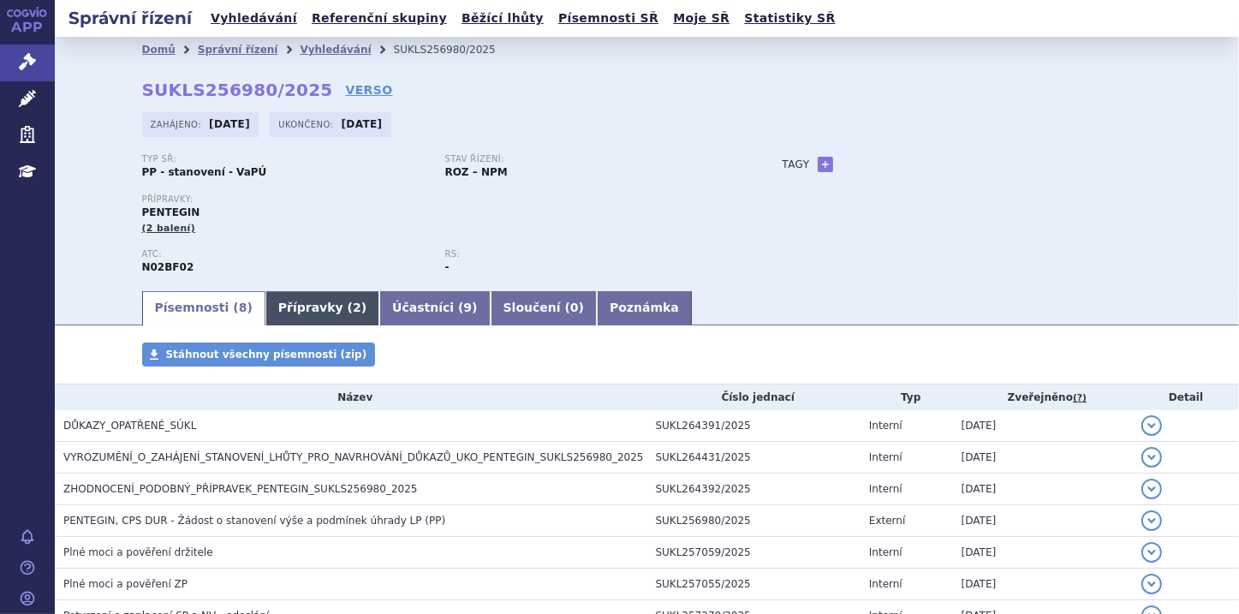
click at [307, 307] on link "Přípravky ( 2 )" at bounding box center [323, 308] width 114 height 34
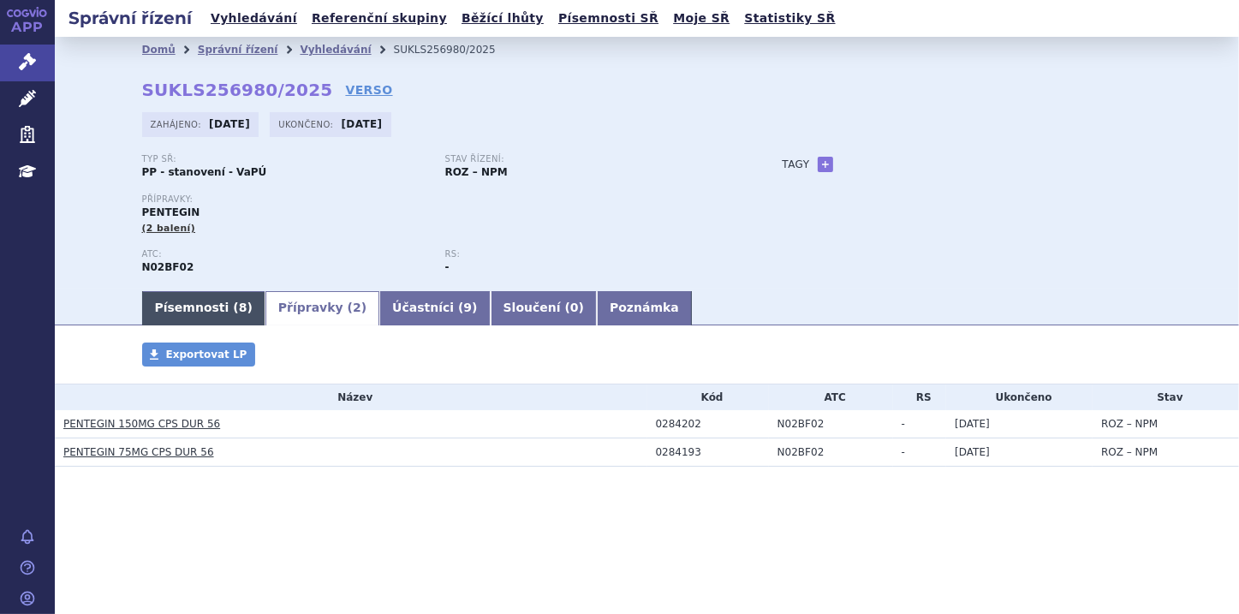
click at [239, 308] on span "8" at bounding box center [243, 308] width 9 height 14
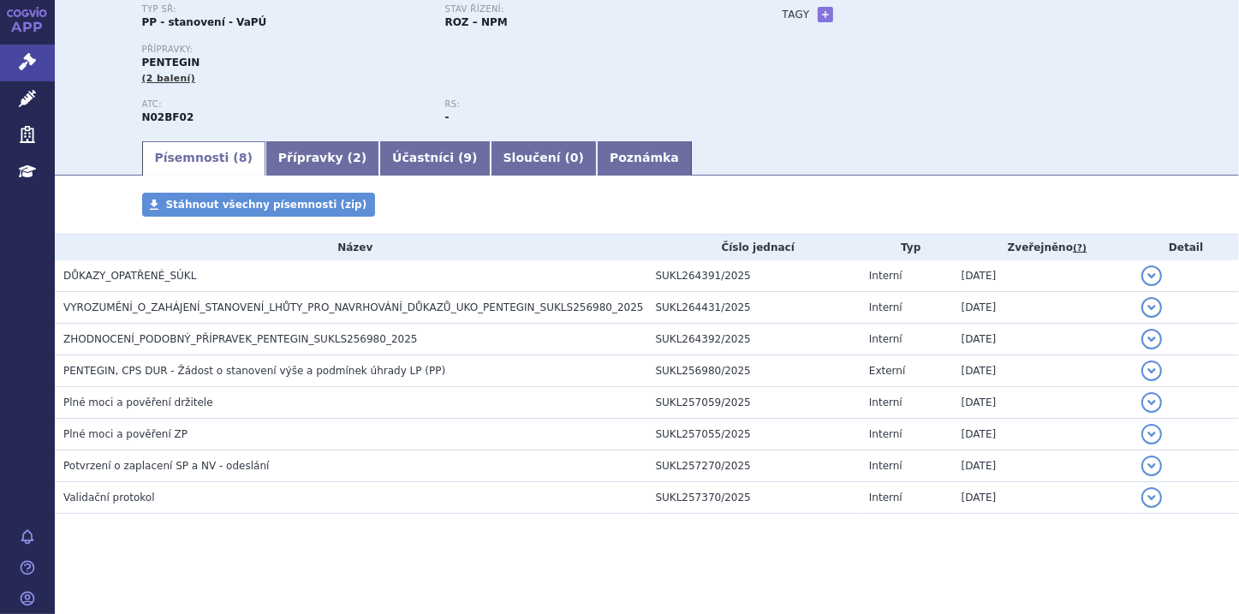
scroll to position [153, 0]
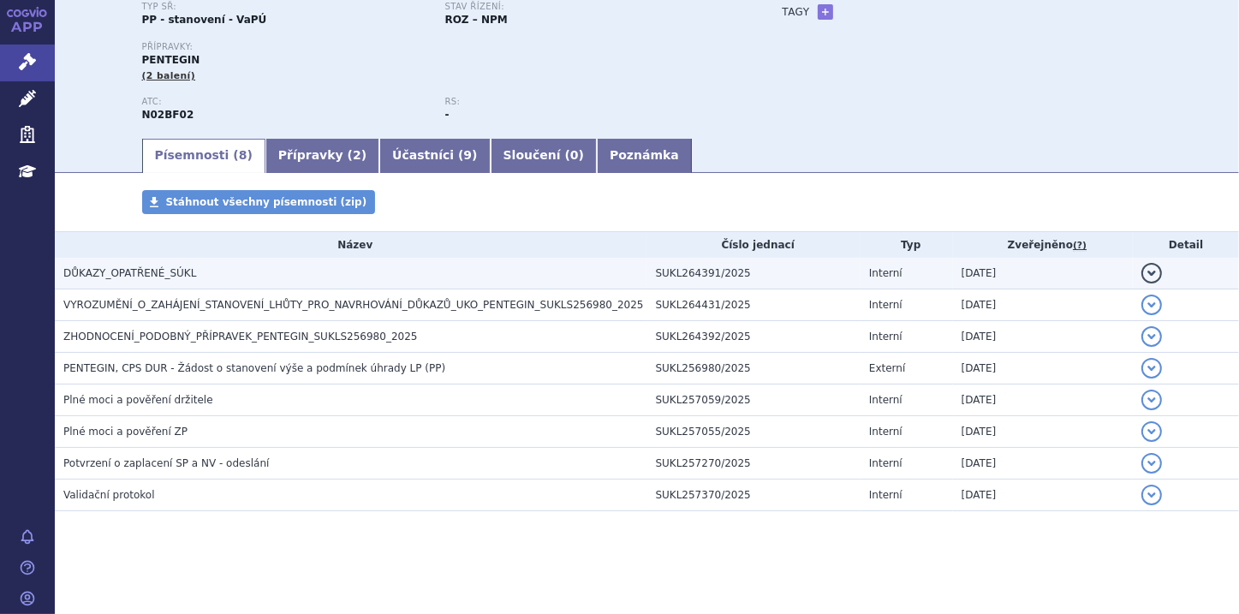
click at [1142, 274] on button "detail" at bounding box center [1152, 273] width 21 height 21
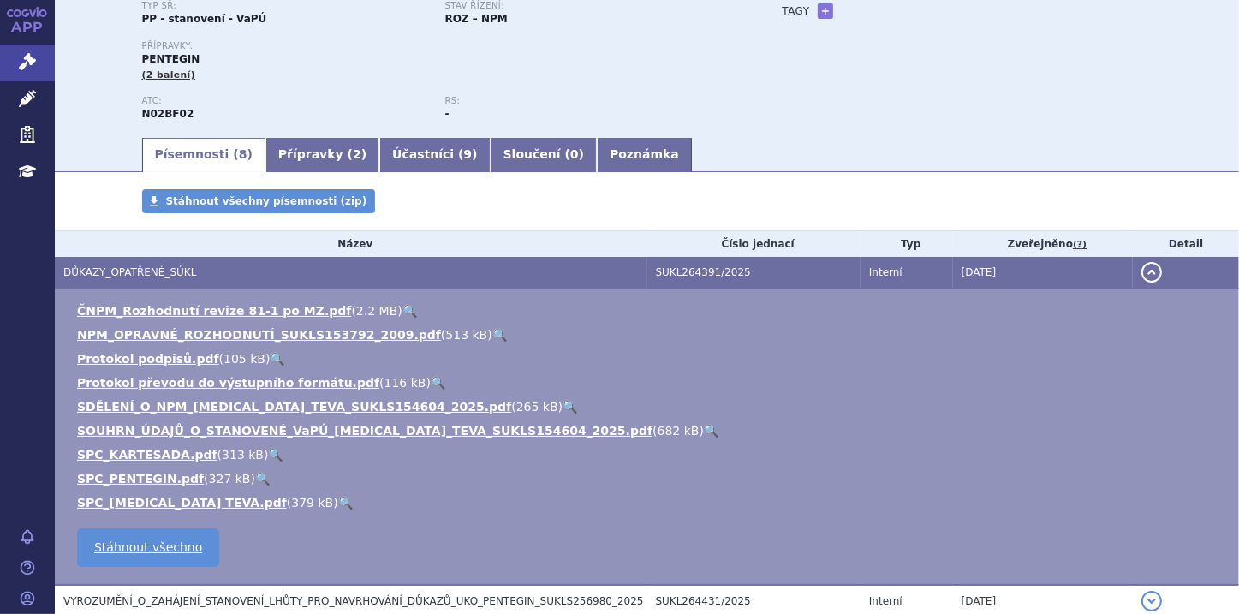
click at [1142, 277] on button "detail" at bounding box center [1152, 272] width 21 height 21
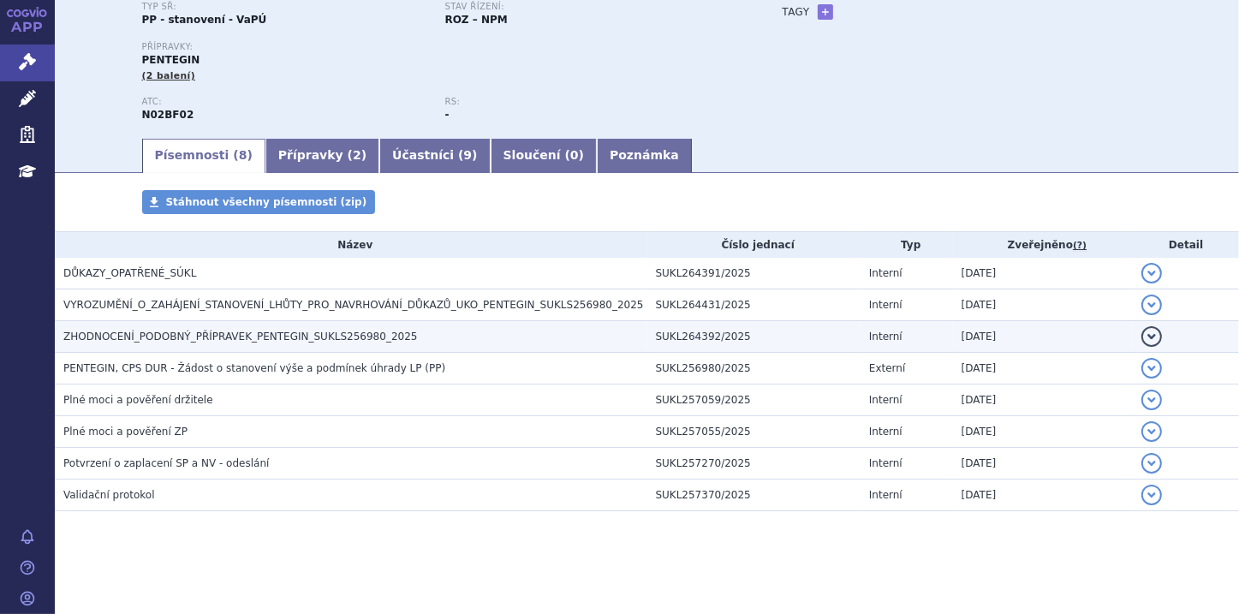
click at [1142, 335] on button "detail" at bounding box center [1152, 336] width 21 height 21
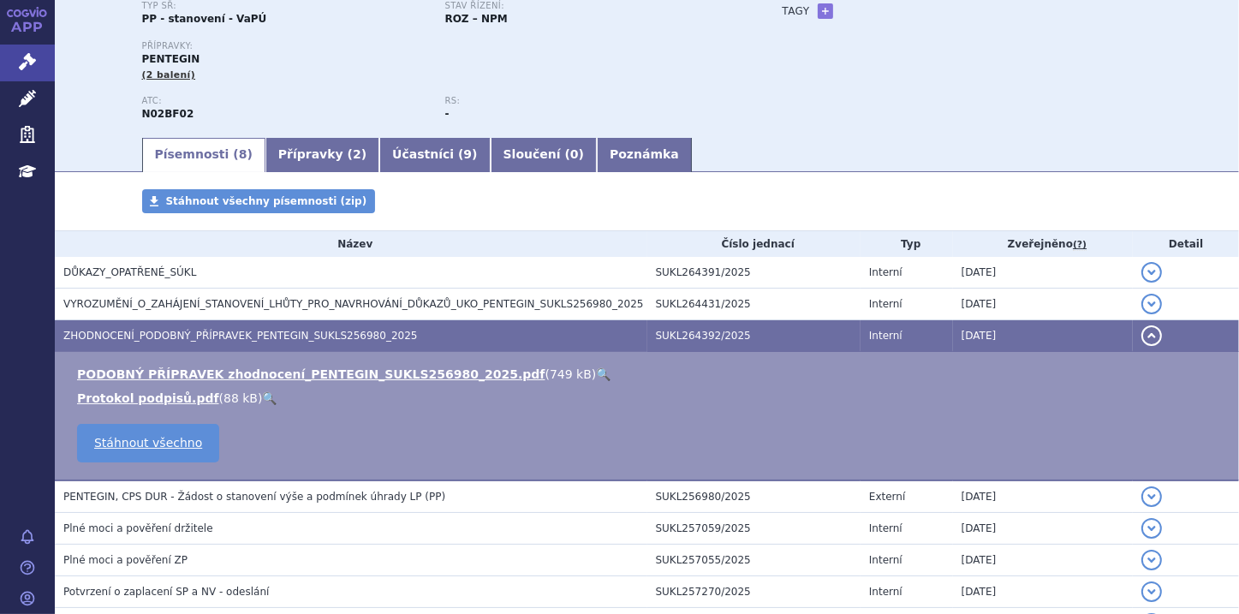
click at [596, 375] on link "🔍" at bounding box center [603, 374] width 15 height 14
click at [41, 55] on link "Správní řízení" at bounding box center [27, 63] width 55 height 36
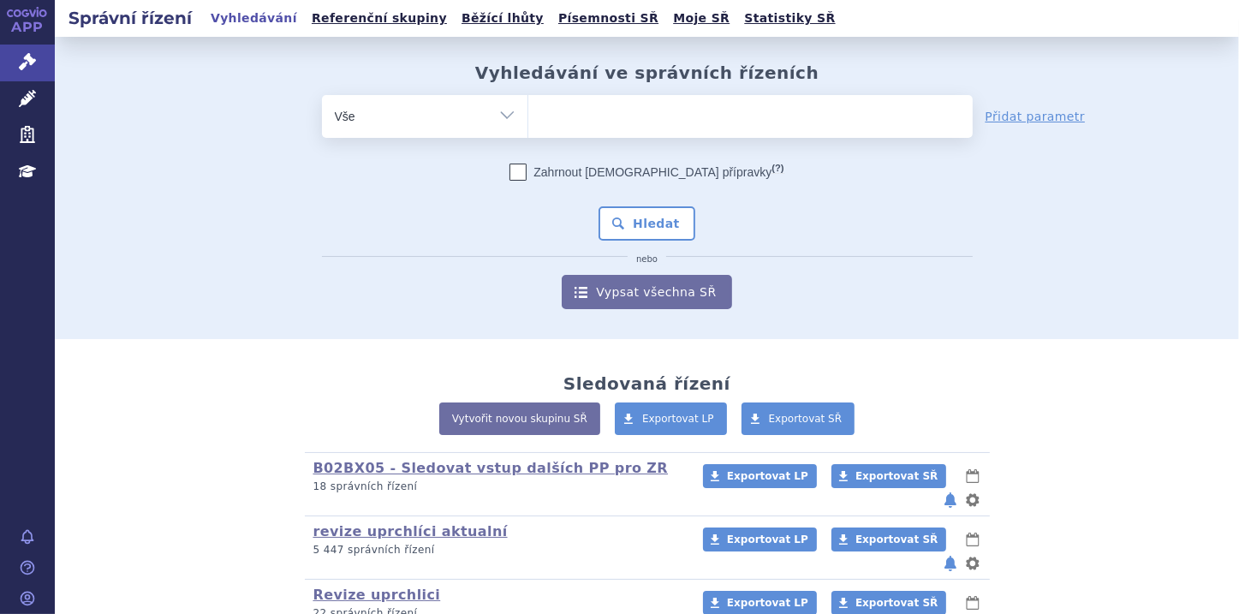
type input "0211863"
select select "0211863"
click at [642, 224] on button "Hledat" at bounding box center [647, 223] width 97 height 34
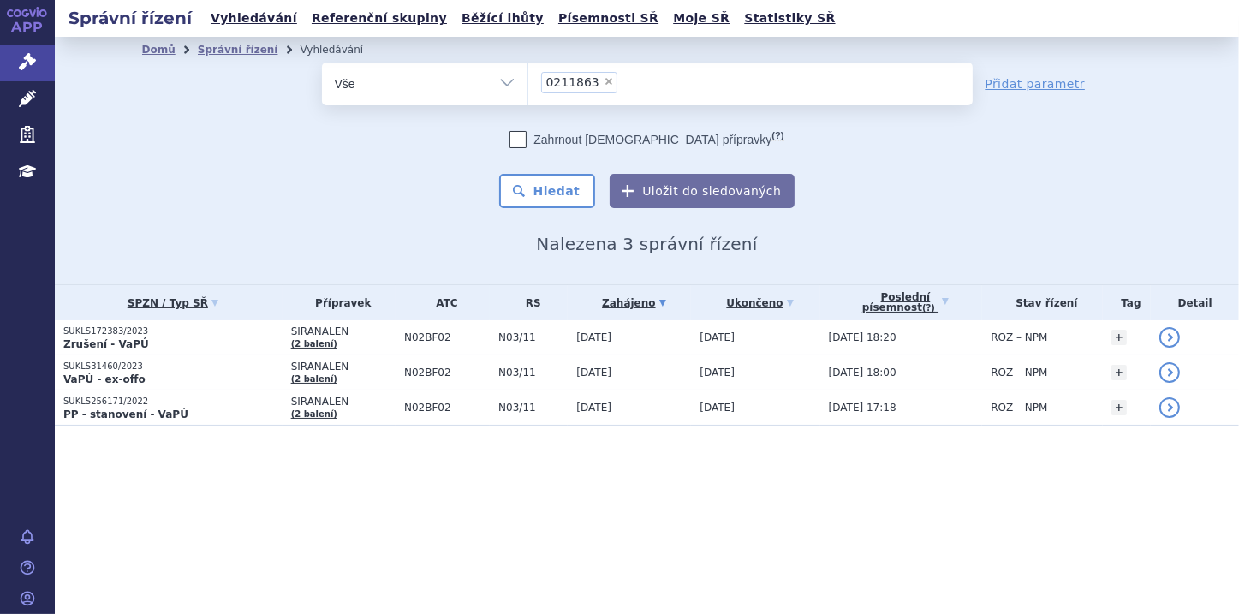
click at [604, 82] on span "×" at bounding box center [609, 81] width 10 height 10
click at [528, 82] on select "0211863" at bounding box center [528, 83] width 1 height 43
select select
click at [558, 86] on ul at bounding box center [750, 81] width 445 height 36
click at [528, 86] on select "0211863" at bounding box center [528, 83] width 1 height 43
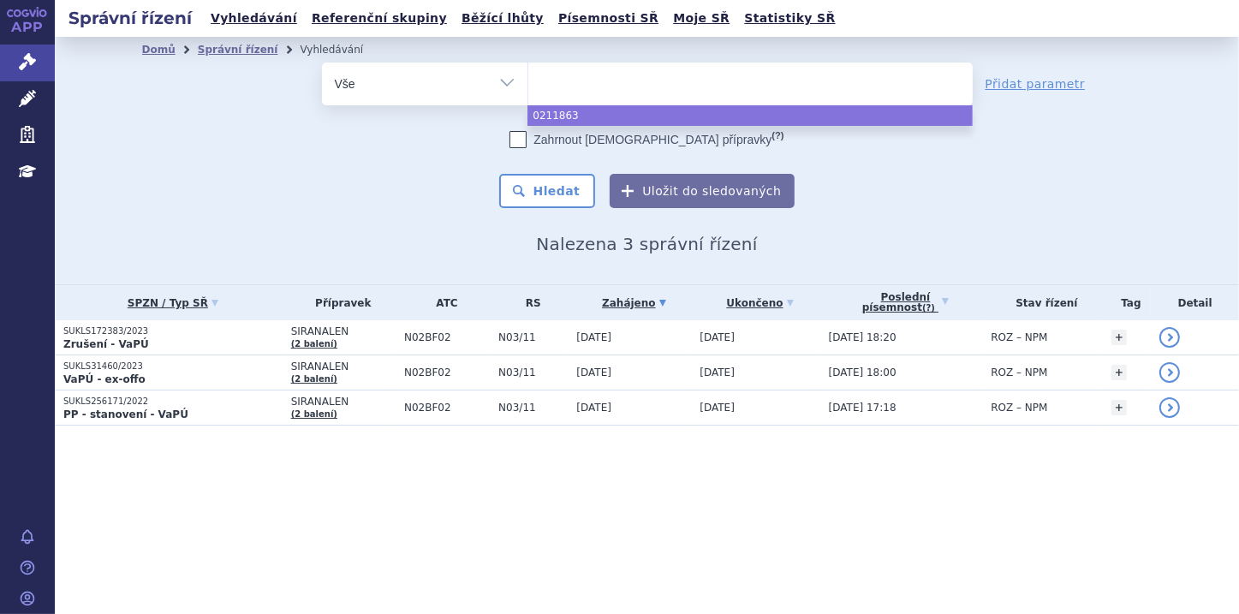
paste input "0211870"
type input "0211870"
select select "0211870"
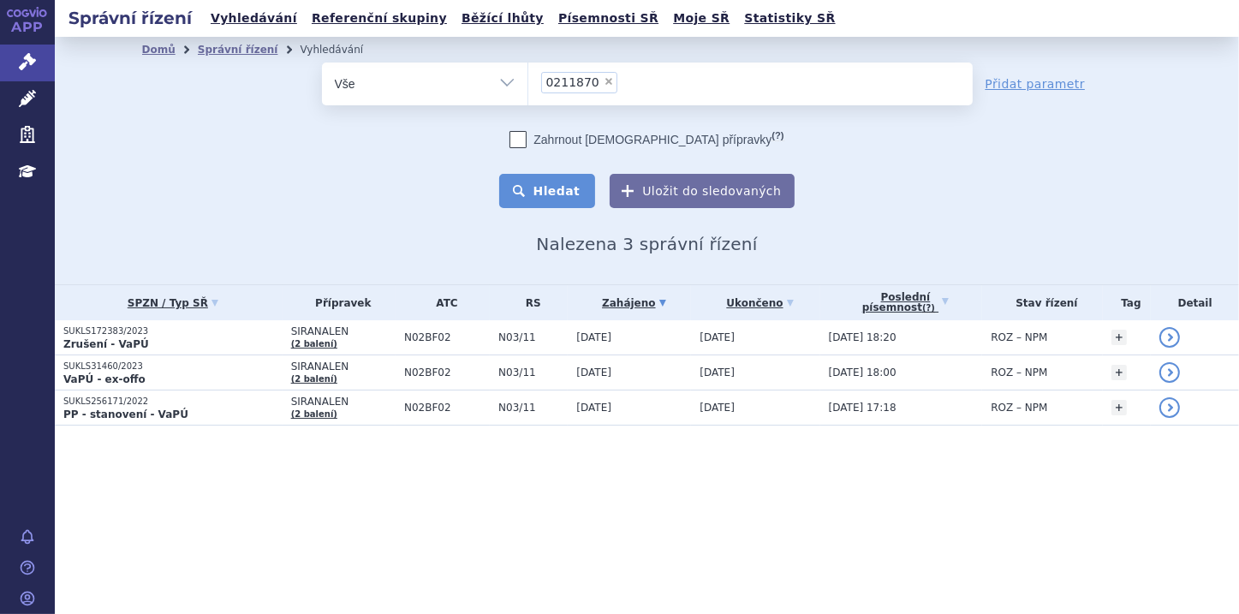
click at [579, 188] on button "Hledat" at bounding box center [547, 191] width 97 height 34
click at [337, 170] on div "Zahrnout [DEMOGRAPHIC_DATA] přípravky (?) * Pozor, hledání dle vyhledávacího pa…" at bounding box center [647, 169] width 651 height 77
click at [604, 82] on span "×" at bounding box center [609, 81] width 10 height 10
click at [528, 82] on select "0211870" at bounding box center [528, 83] width 1 height 43
select select
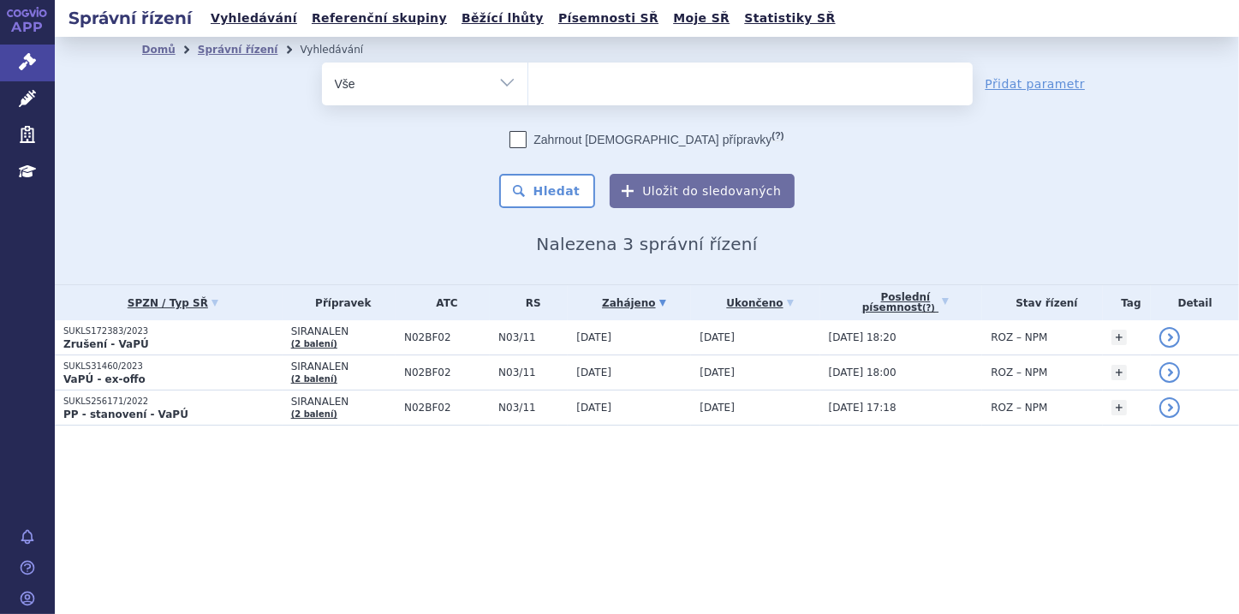
type input "0209134"
select select "0209134"
click at [543, 187] on button "Hledat" at bounding box center [547, 191] width 97 height 34
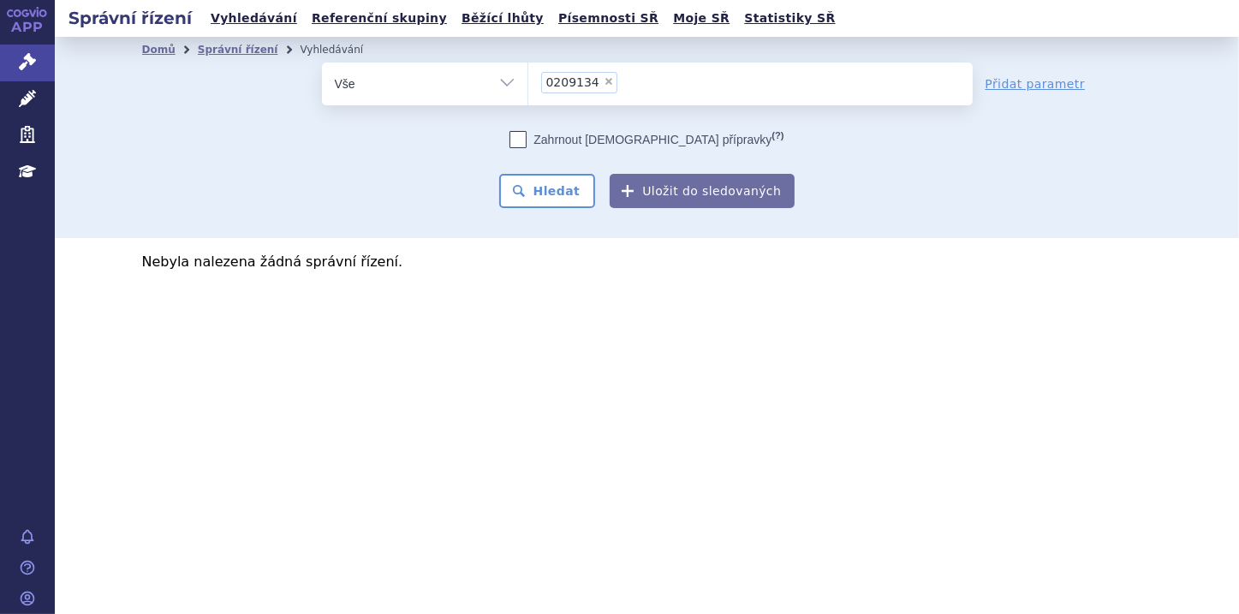
click at [527, 137] on icon at bounding box center [518, 139] width 17 height 17
click at [524, 138] on input "Zahrnout [DEMOGRAPHIC_DATA] přípravky (?)" at bounding box center [518, 143] width 11 height 11
checkbox input "true"
click at [564, 194] on button "Hledat" at bounding box center [547, 191] width 97 height 34
